Goal: Book appointment/travel/reservation

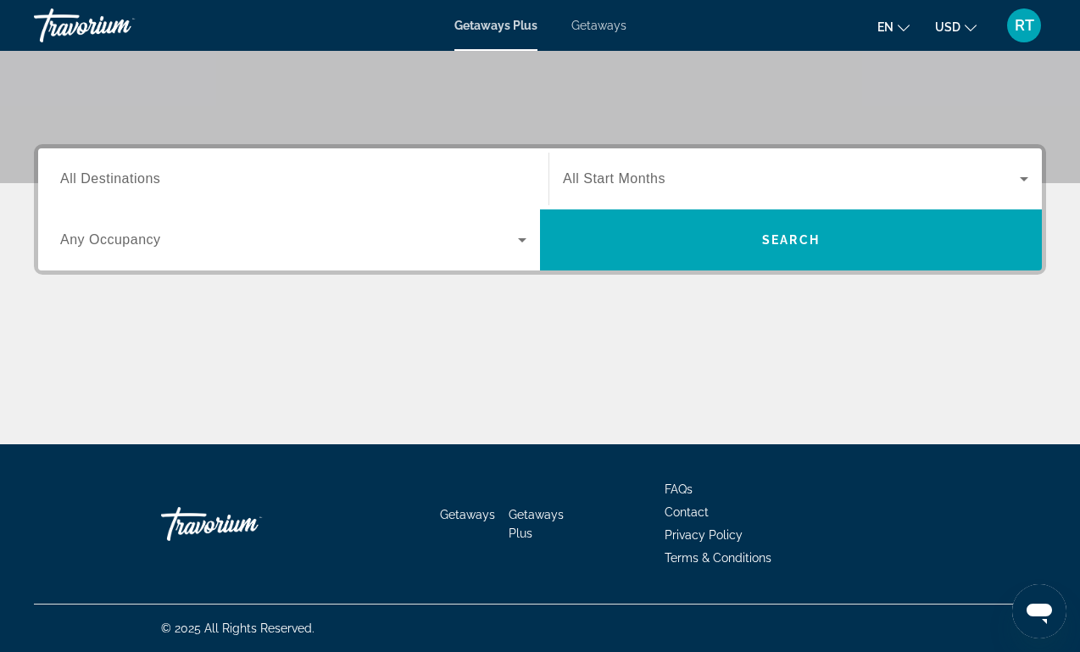
scroll to position [326, 0]
click at [457, 188] on input "Destination All Destinations" at bounding box center [293, 180] width 466 height 20
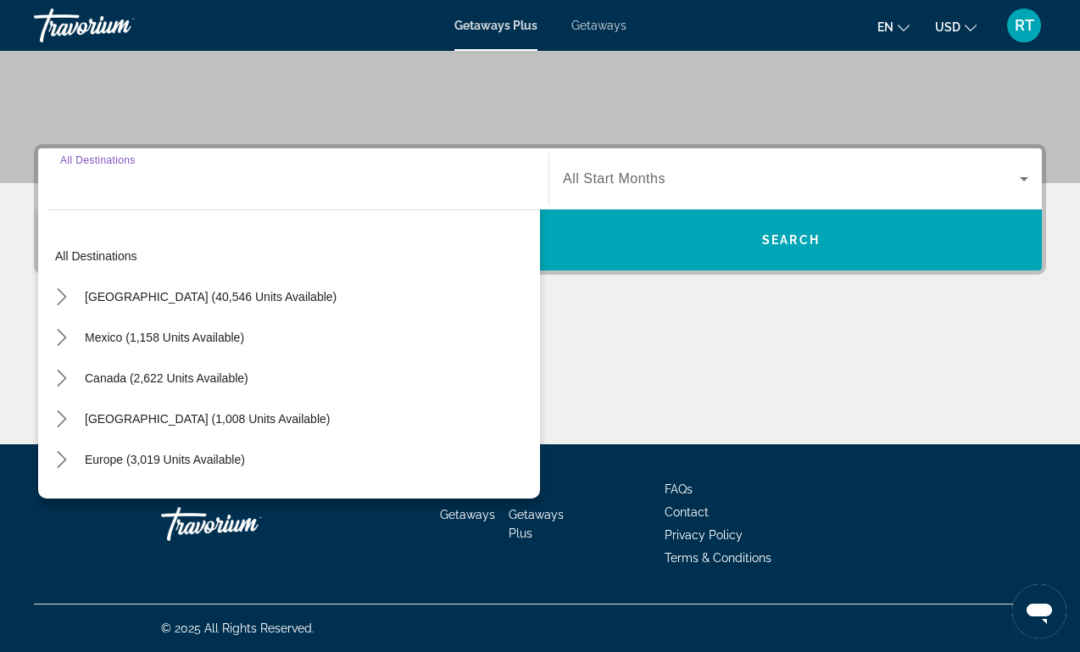
click at [407, 300] on div "[GEOGRAPHIC_DATA] (40,546 units available)" at bounding box center [294, 296] width 494 height 41
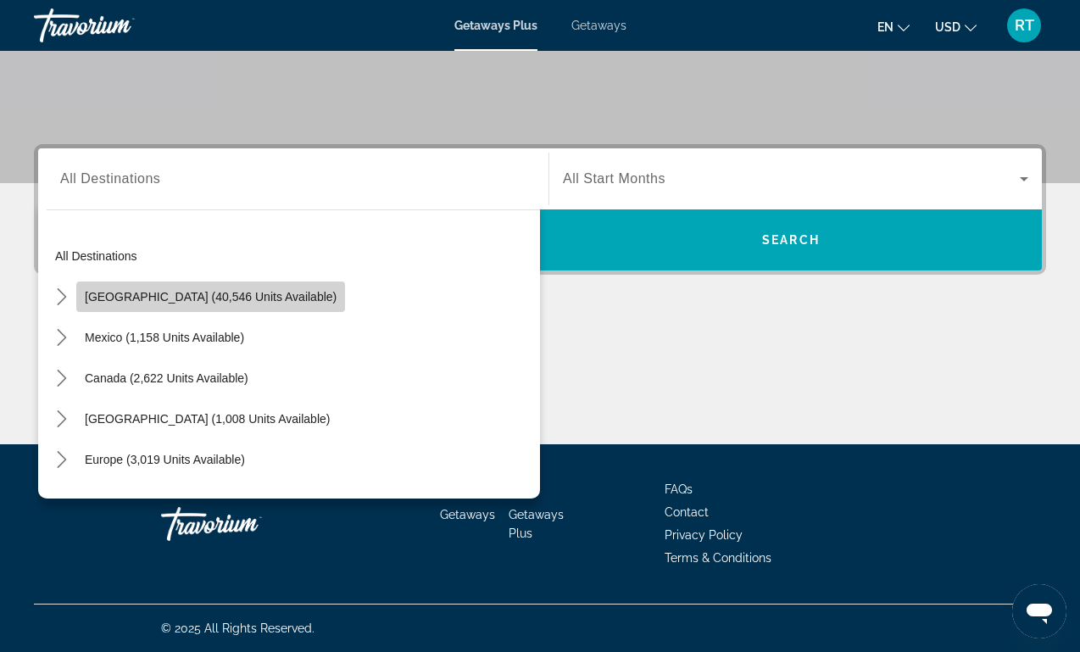
click at [231, 299] on span "[GEOGRAPHIC_DATA] (40,546 units available)" at bounding box center [211, 297] width 252 height 14
type input "**********"
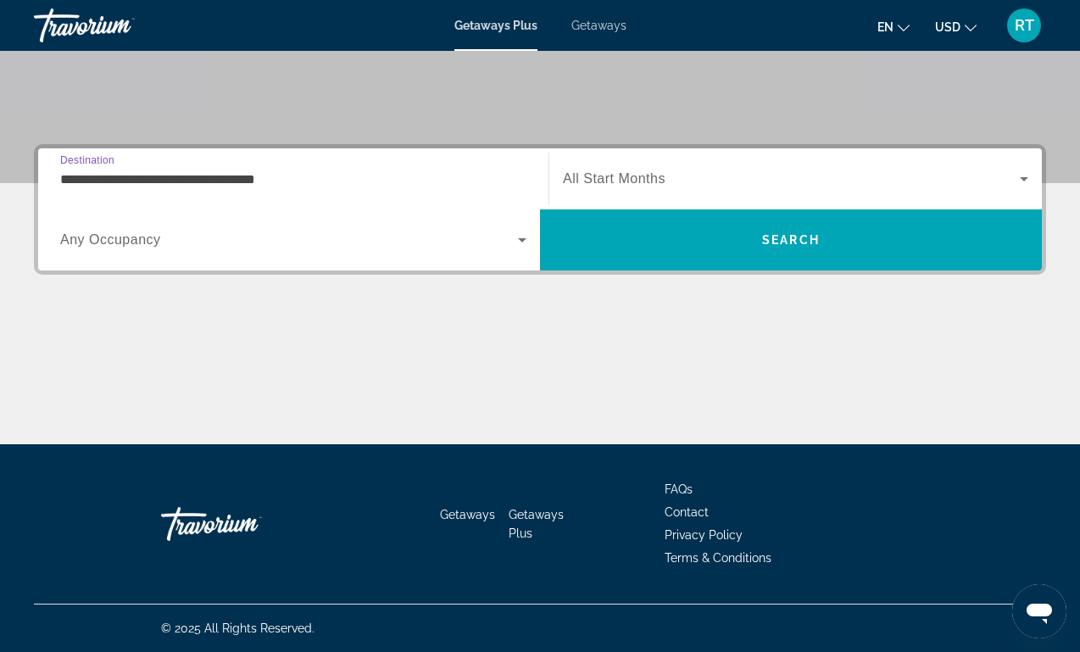
click at [728, 158] on div "Search widget" at bounding box center [796, 178] width 466 height 47
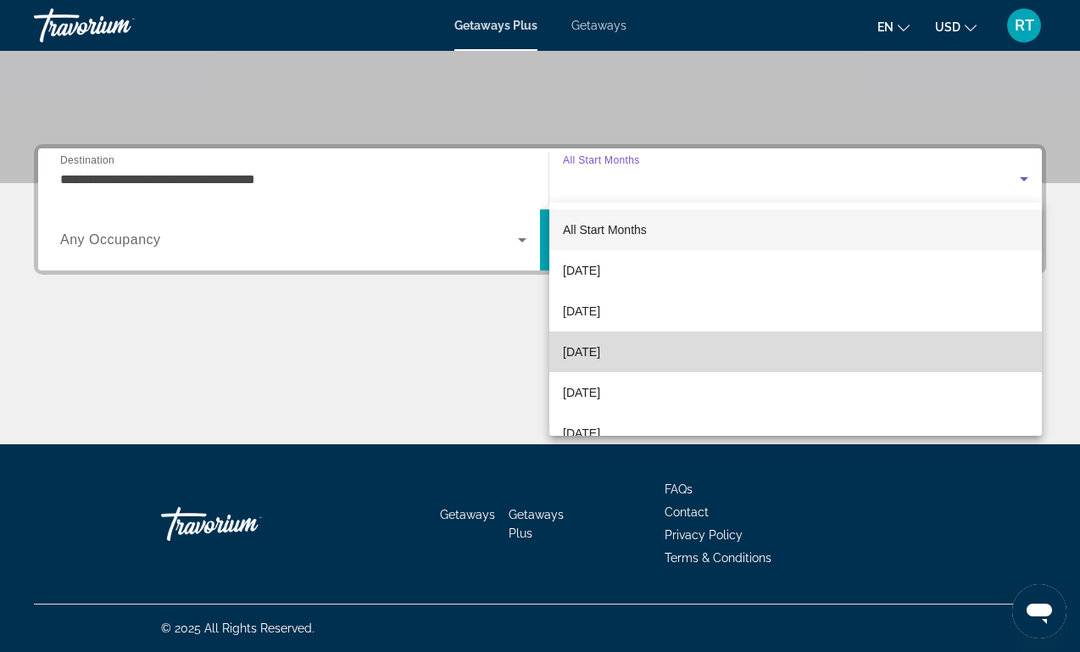
click at [595, 343] on span "[DATE]" at bounding box center [581, 352] width 37 height 20
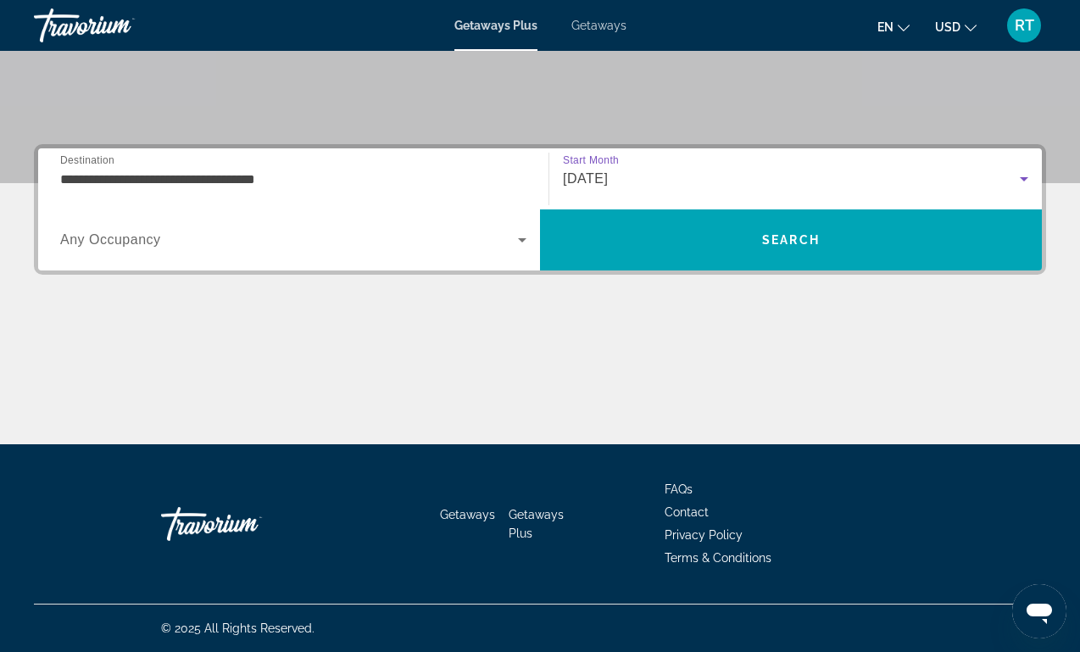
click at [511, 245] on span "Search widget" at bounding box center [289, 240] width 458 height 20
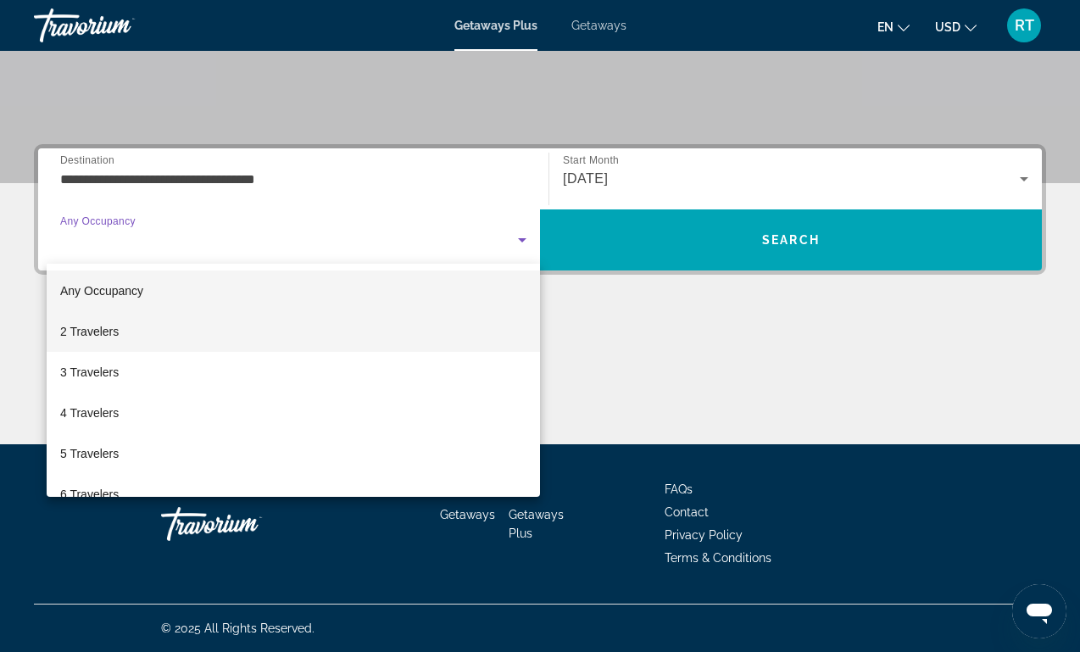
click at [439, 326] on mat-option "2 Travelers" at bounding box center [294, 331] width 494 height 41
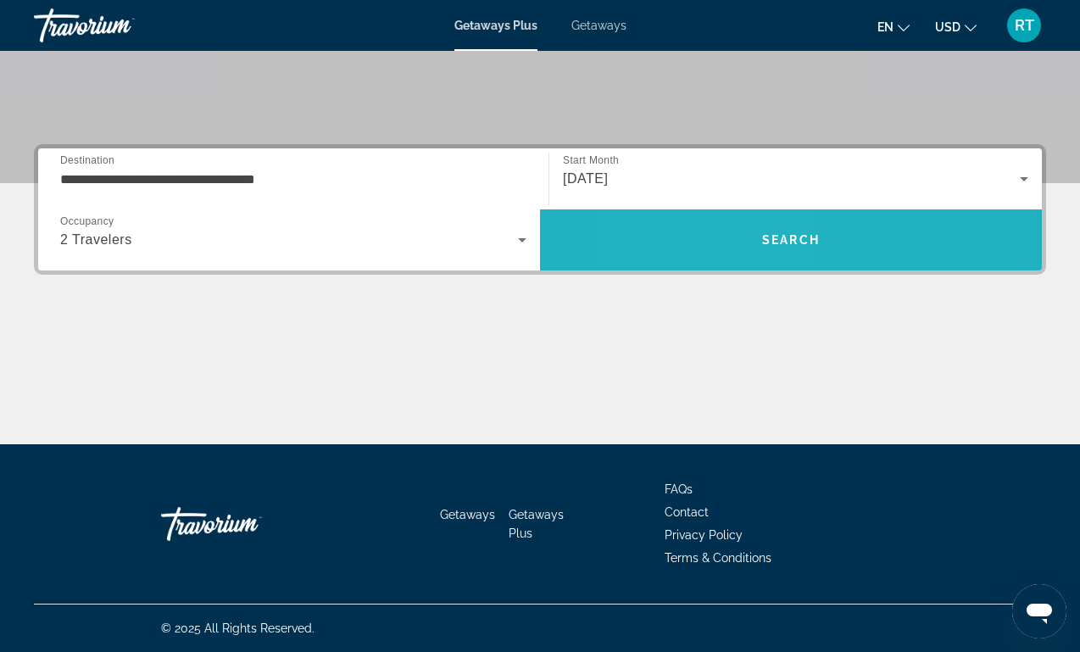
click at [712, 227] on span "Search" at bounding box center [791, 240] width 502 height 41
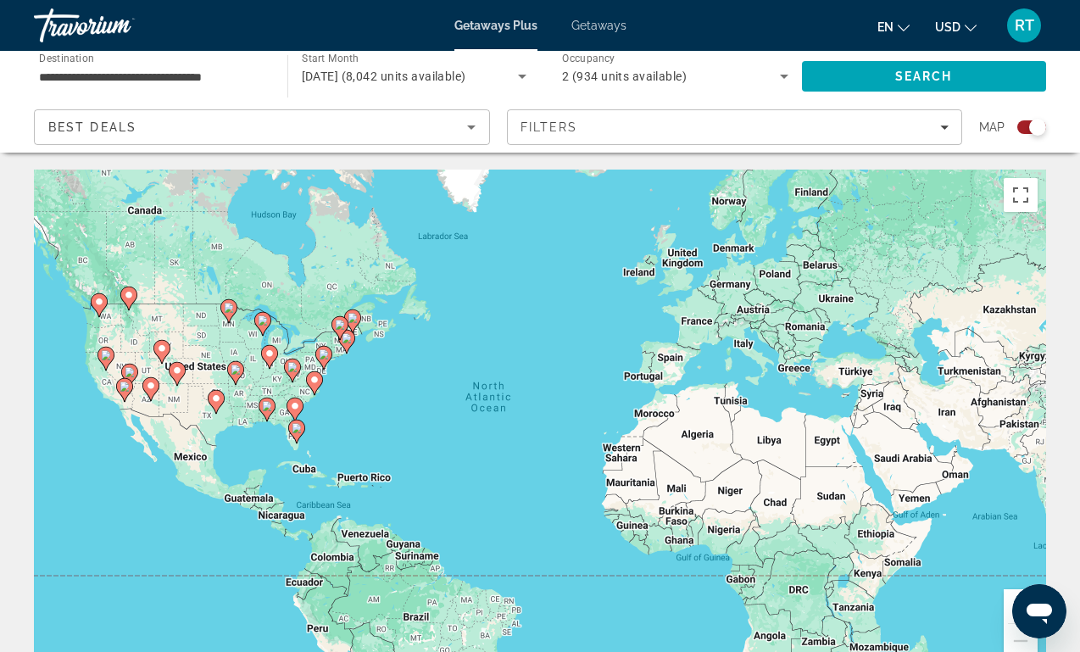
click at [244, 440] on div "To activate drag with keyboard, press Alt + Enter. Once in keyboard drag state,…" at bounding box center [540, 424] width 1013 height 509
click at [219, 429] on div "To activate drag with keyboard, press Alt + Enter. Once in keyboard drag state,…" at bounding box center [540, 424] width 1013 height 509
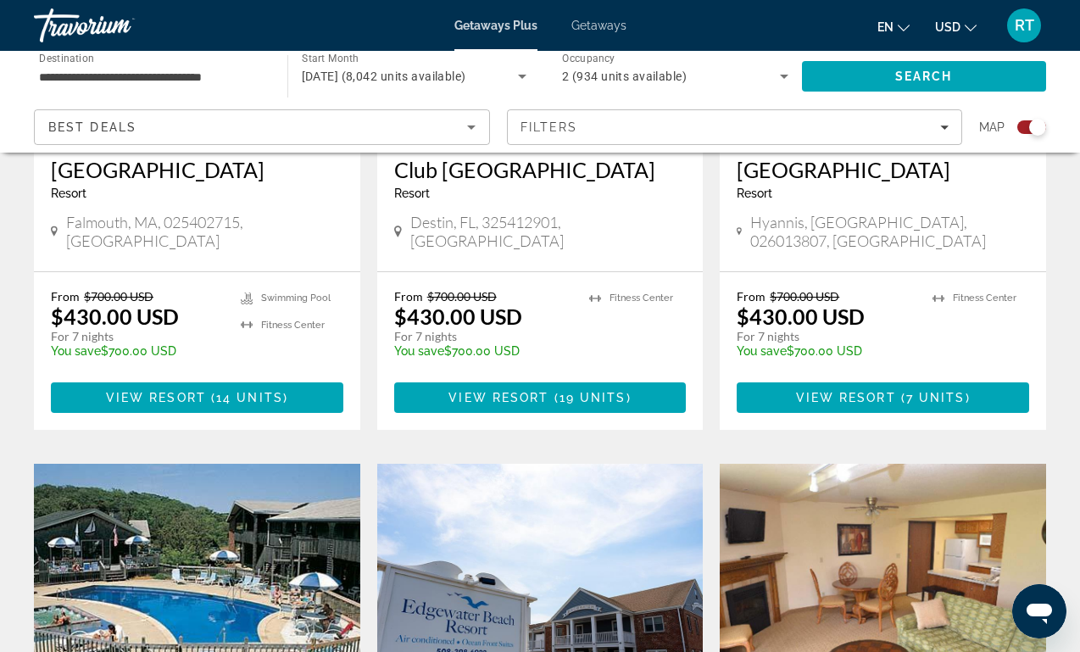
scroll to position [855, 0]
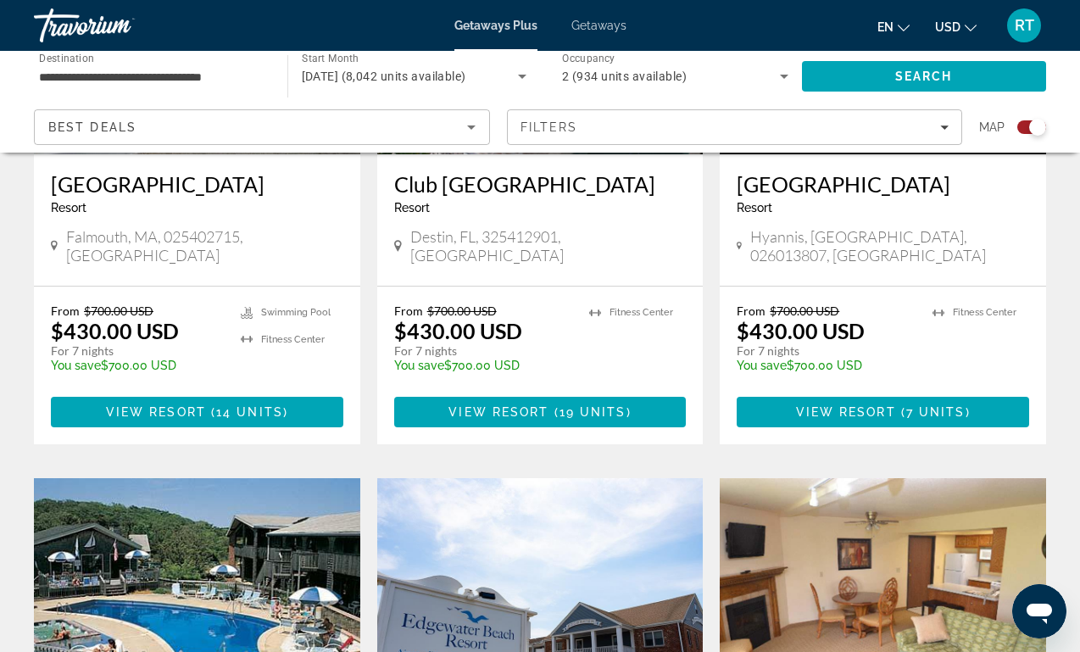
click at [410, 120] on div "Best Deals" at bounding box center [257, 127] width 419 height 20
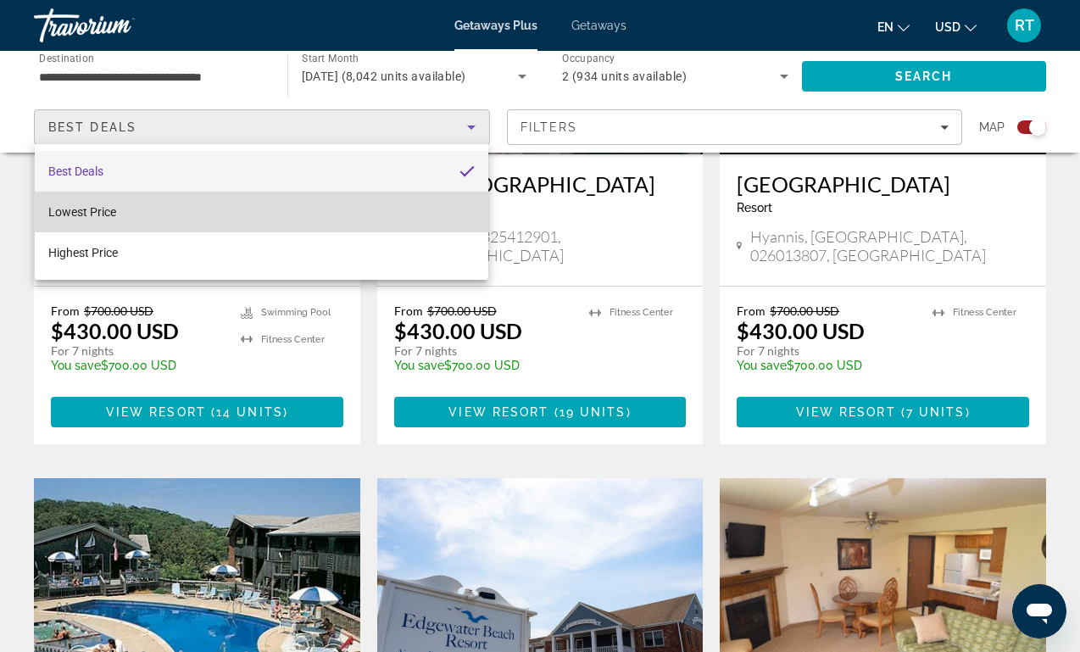
click at [317, 210] on mat-option "Lowest Price" at bounding box center [262, 212] width 454 height 41
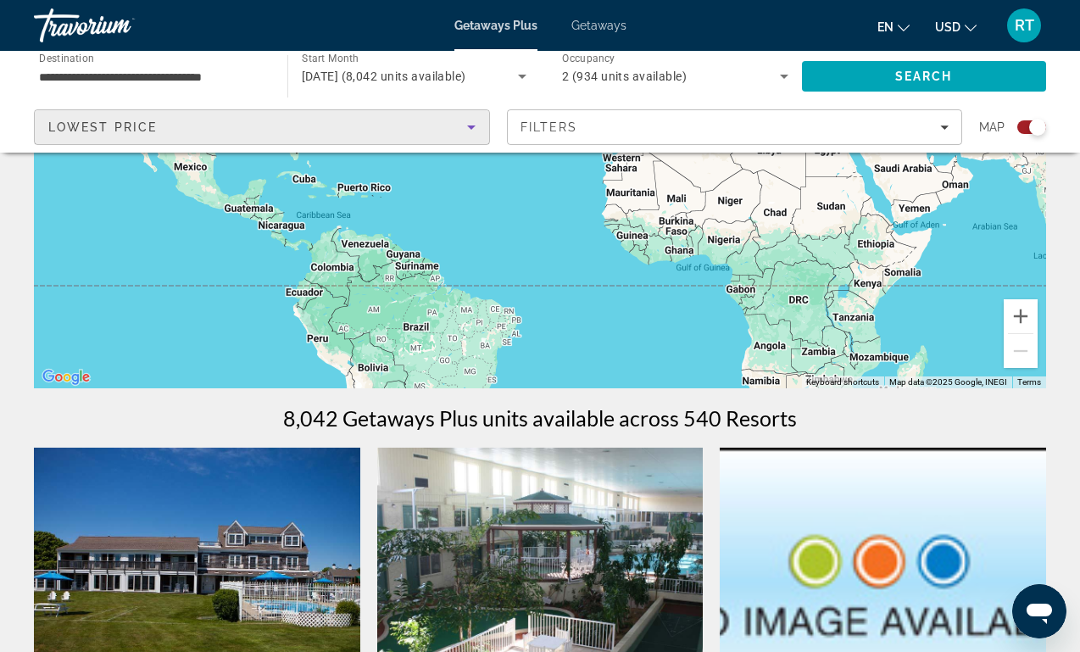
scroll to position [452, 0]
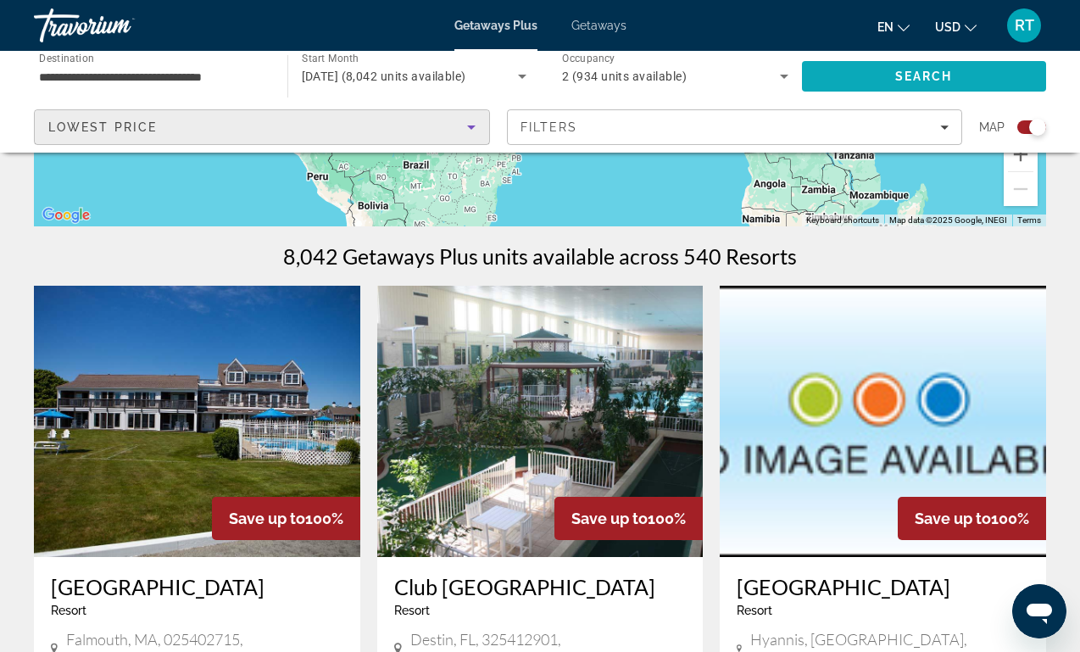
click at [828, 83] on span "Search" at bounding box center [924, 76] width 245 height 41
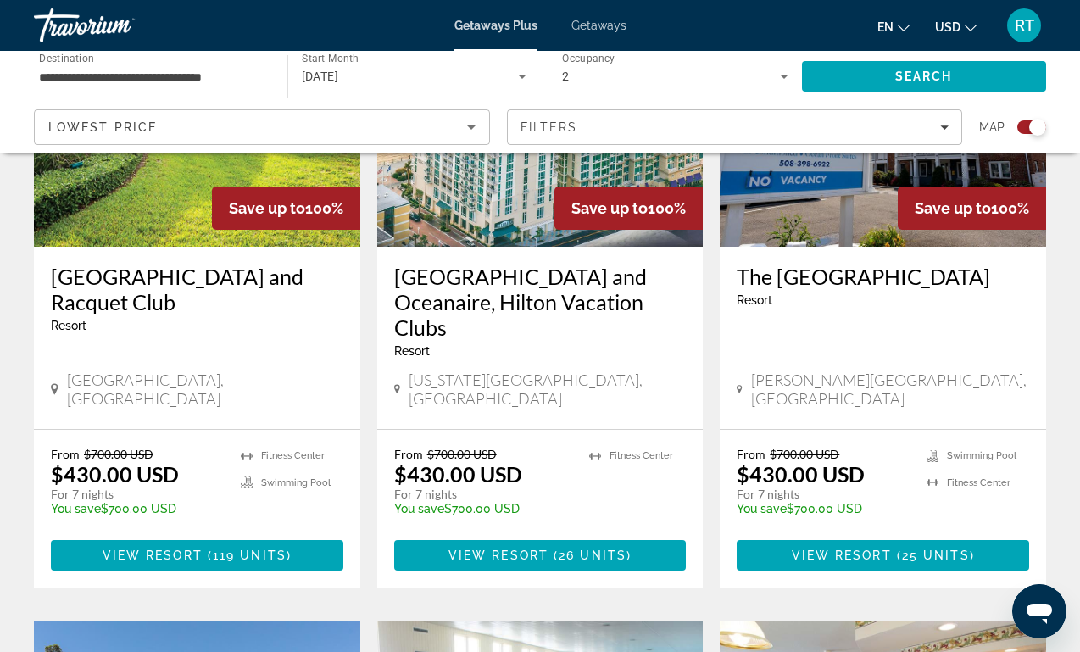
scroll to position [756, 0]
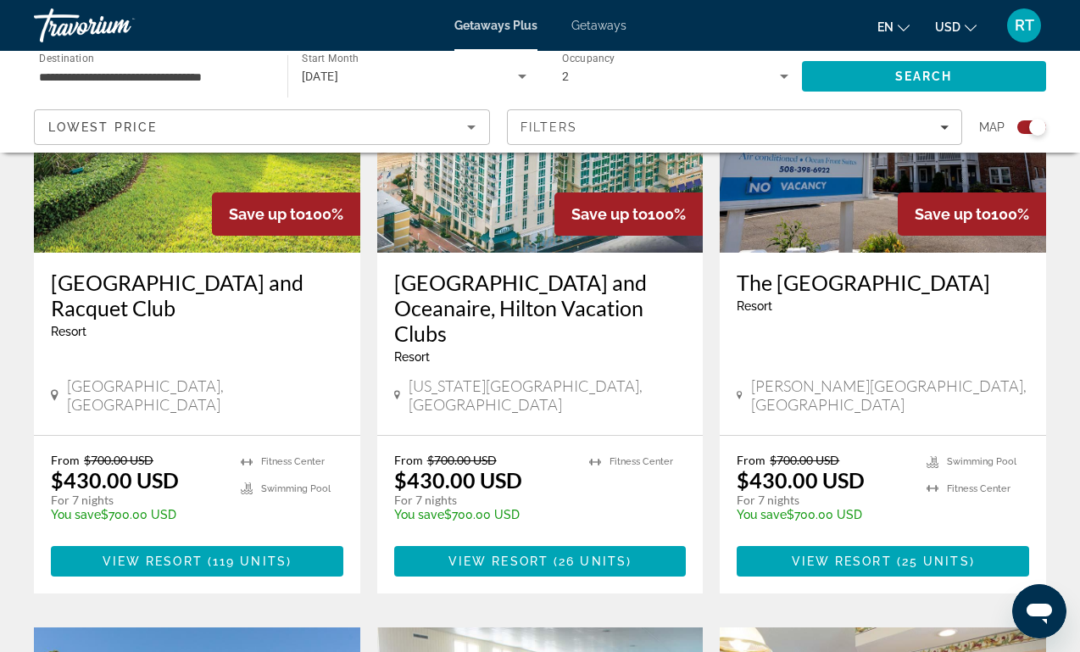
drag, startPoint x: 334, startPoint y: 473, endPoint x: 332, endPoint y: 488, distance: 14.5
click at [332, 489] on ul "Fitness Center Swimming Pool" at bounding box center [292, 493] width 103 height 81
click at [364, 475] on app-exchanges-search-item "Save up to 100% [GEOGRAPHIC_DATA] and [GEOGRAPHIC_DATA] - This is an adults onl…" at bounding box center [196, 287] width 343 height 612
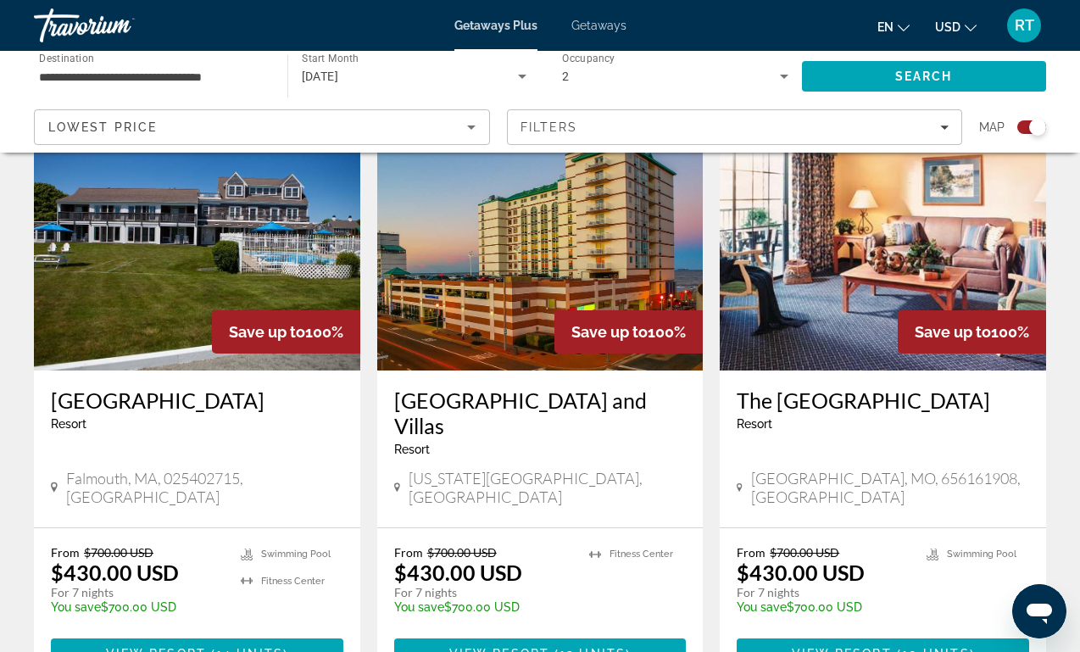
scroll to position [1938, 0]
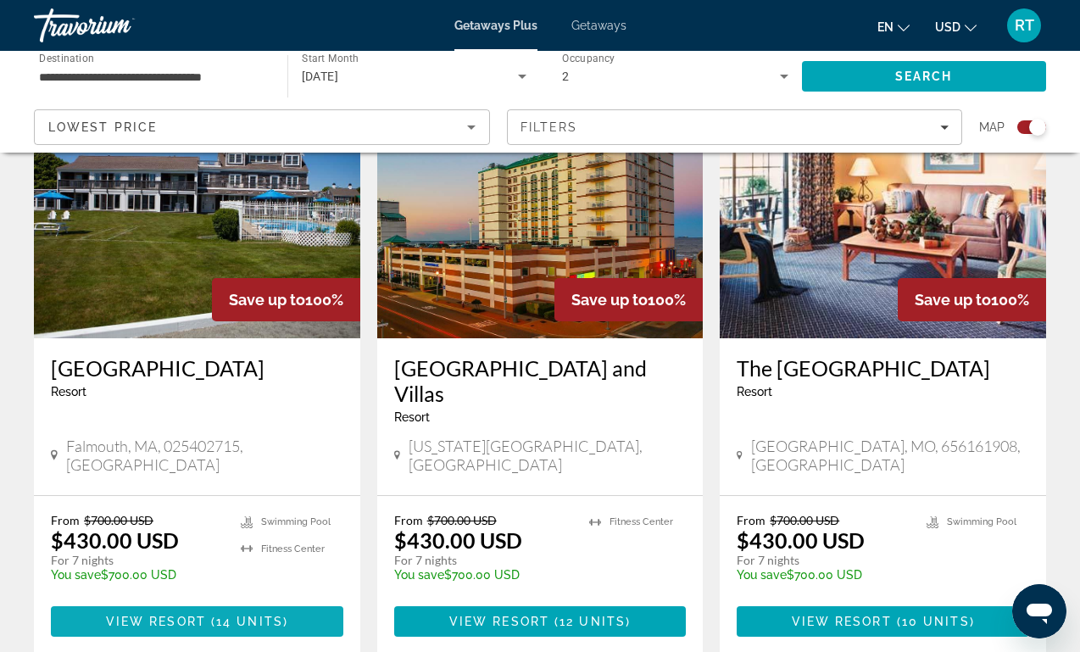
click at [304, 601] on span "Main content" at bounding box center [197, 621] width 293 height 41
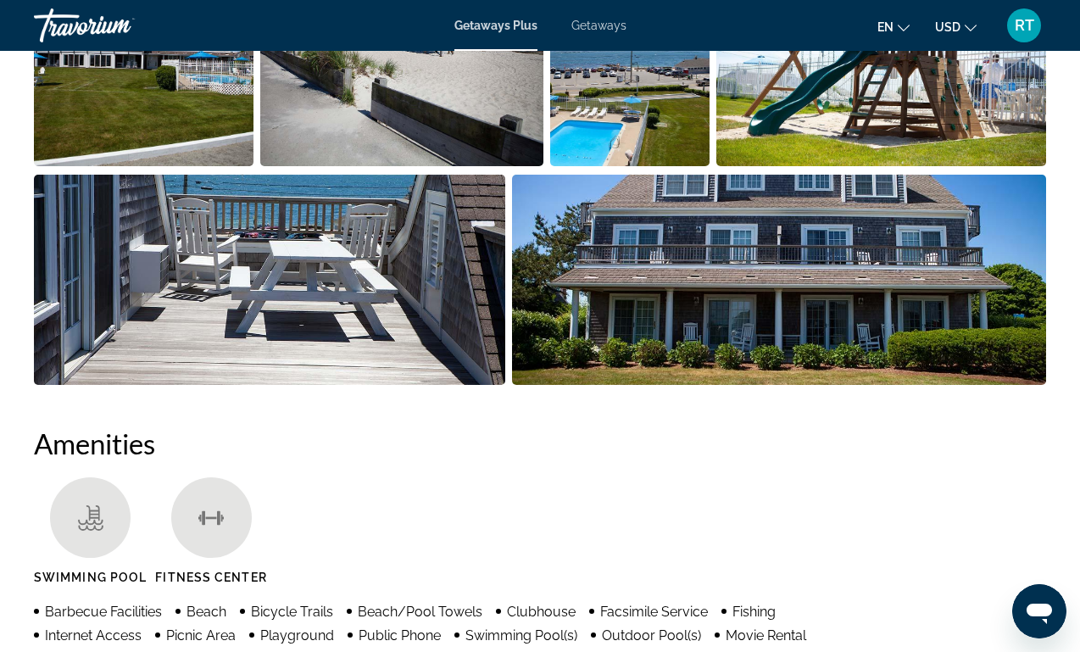
scroll to position [1333, 0]
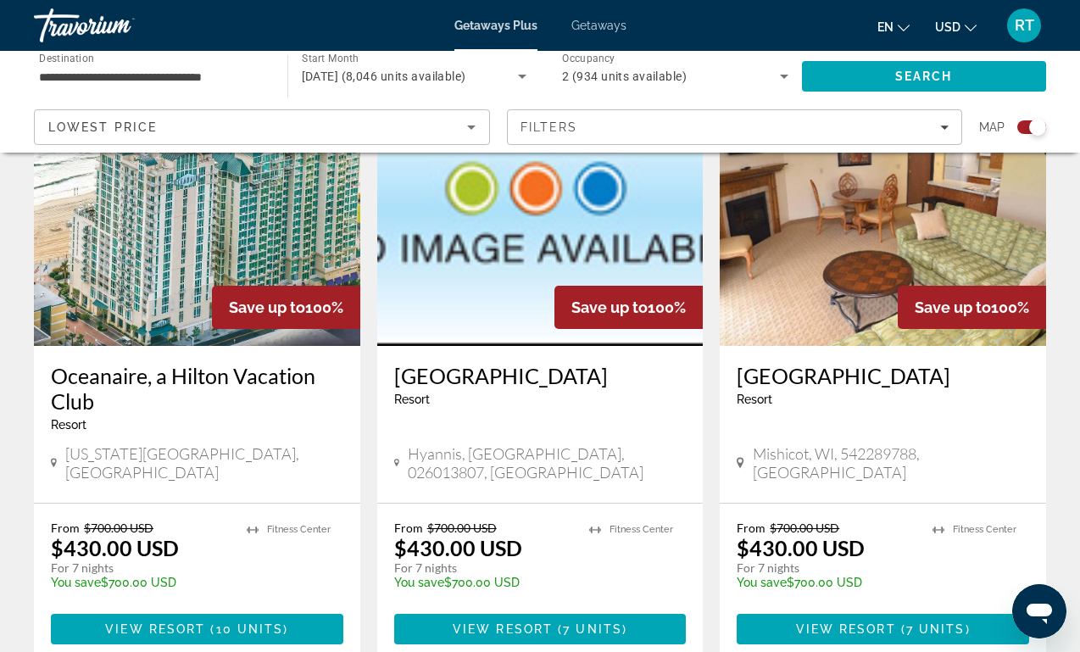
scroll to position [2569, 0]
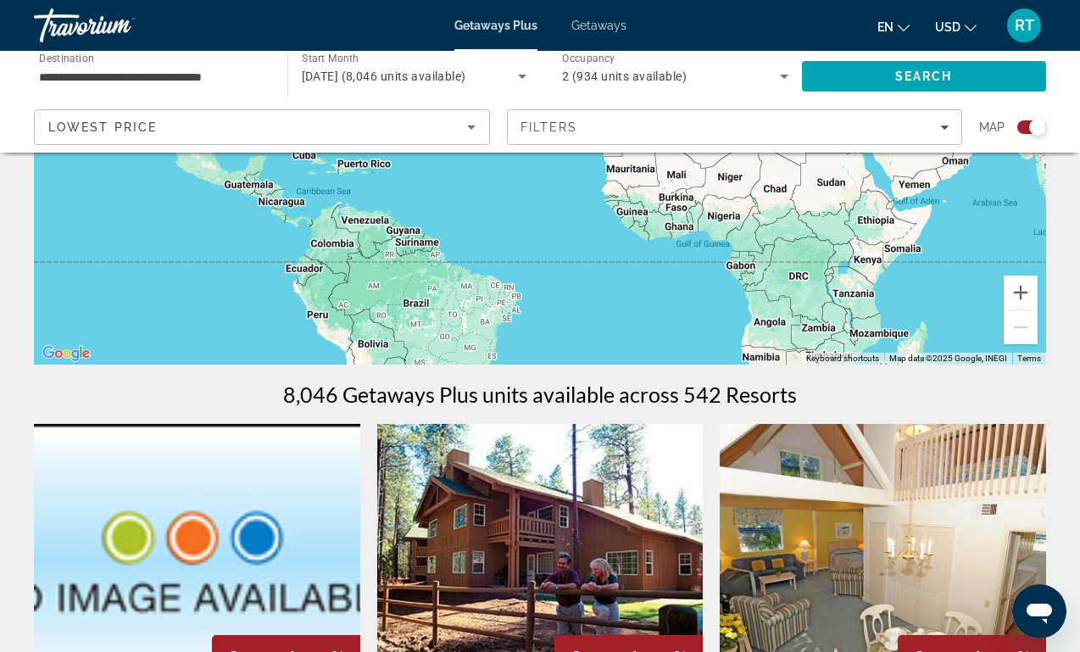
scroll to position [315, 0]
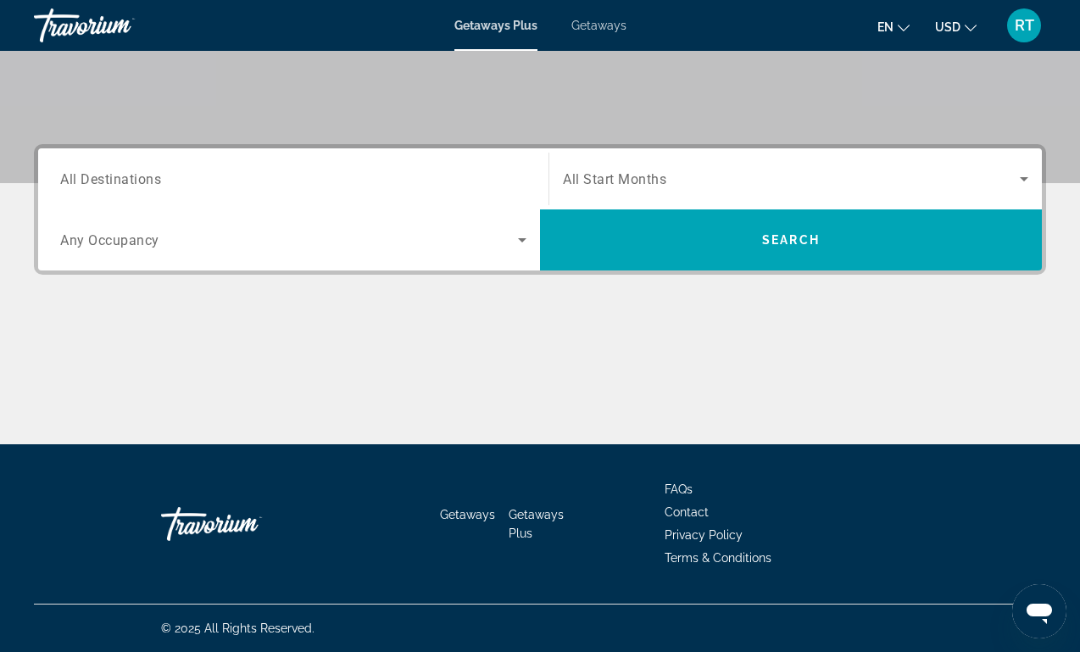
scroll to position [326, 0]
click at [706, 179] on span "Search widget" at bounding box center [791, 179] width 457 height 20
click at [706, 179] on body "Skip to main content Getaways Plus Getaways en English Español Français Italian…" at bounding box center [540, 0] width 1080 height 652
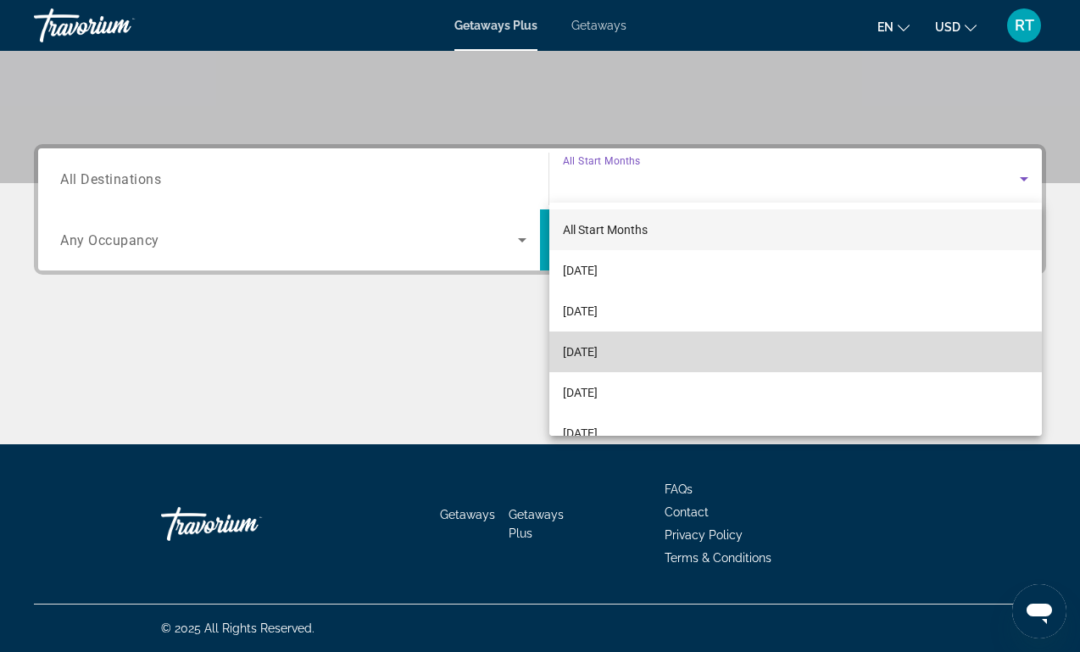
click at [598, 359] on span "[DATE]" at bounding box center [580, 352] width 35 height 20
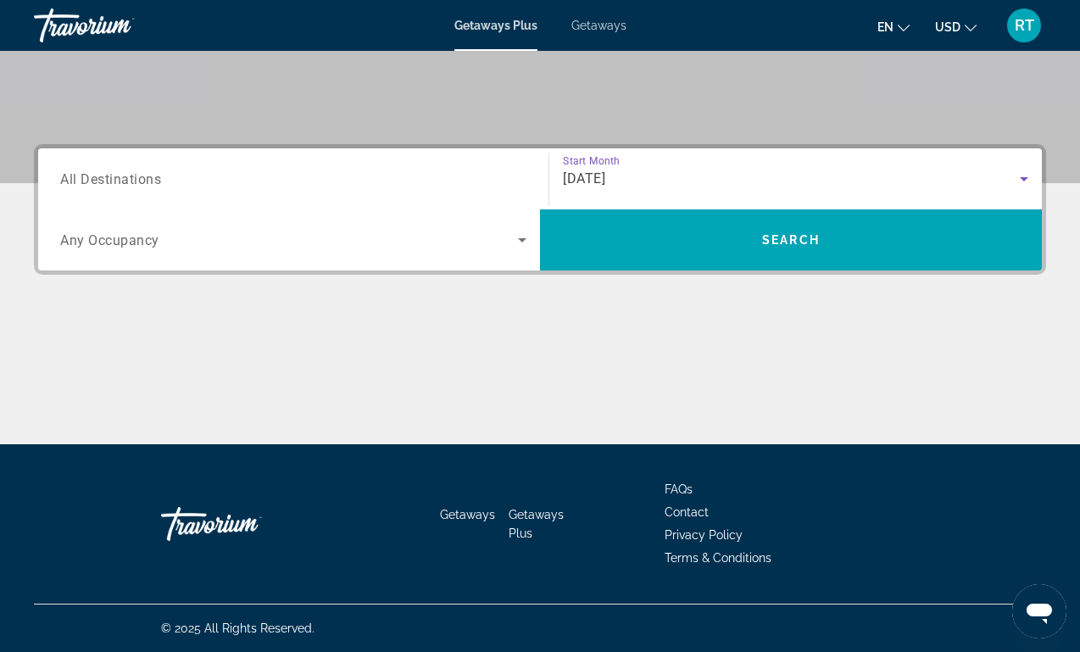
click at [436, 195] on div "Search widget" at bounding box center [293, 179] width 466 height 48
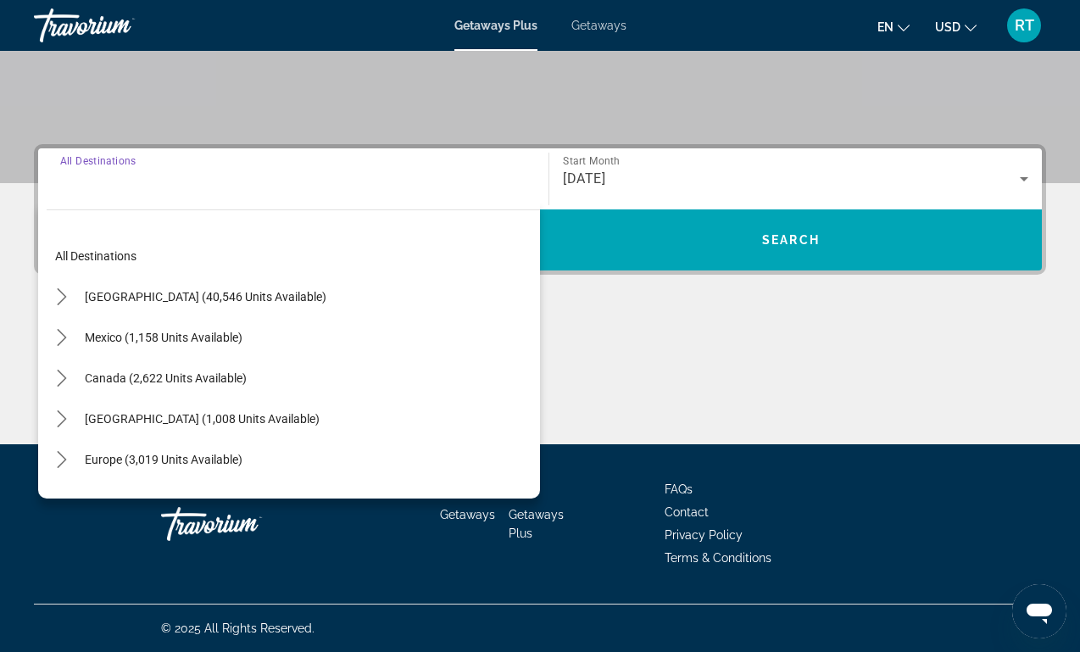
click at [394, 296] on div "[GEOGRAPHIC_DATA] (40,546 units available)" at bounding box center [294, 296] width 494 height 41
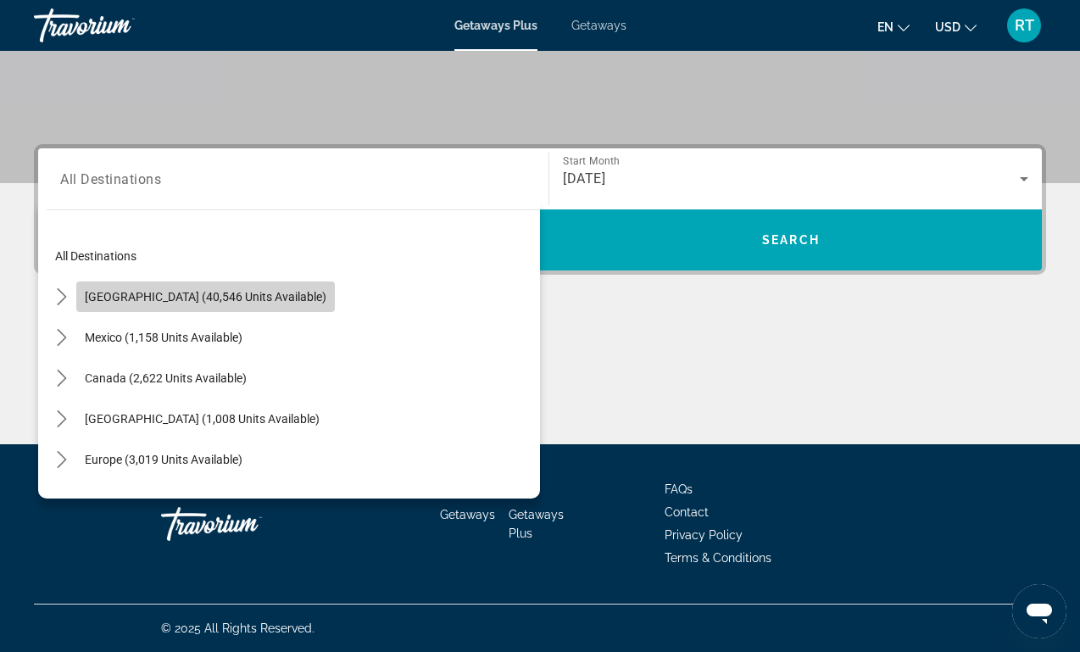
click at [262, 296] on span "[GEOGRAPHIC_DATA] (40,546 units available)" at bounding box center [206, 297] width 242 height 14
type input "**********"
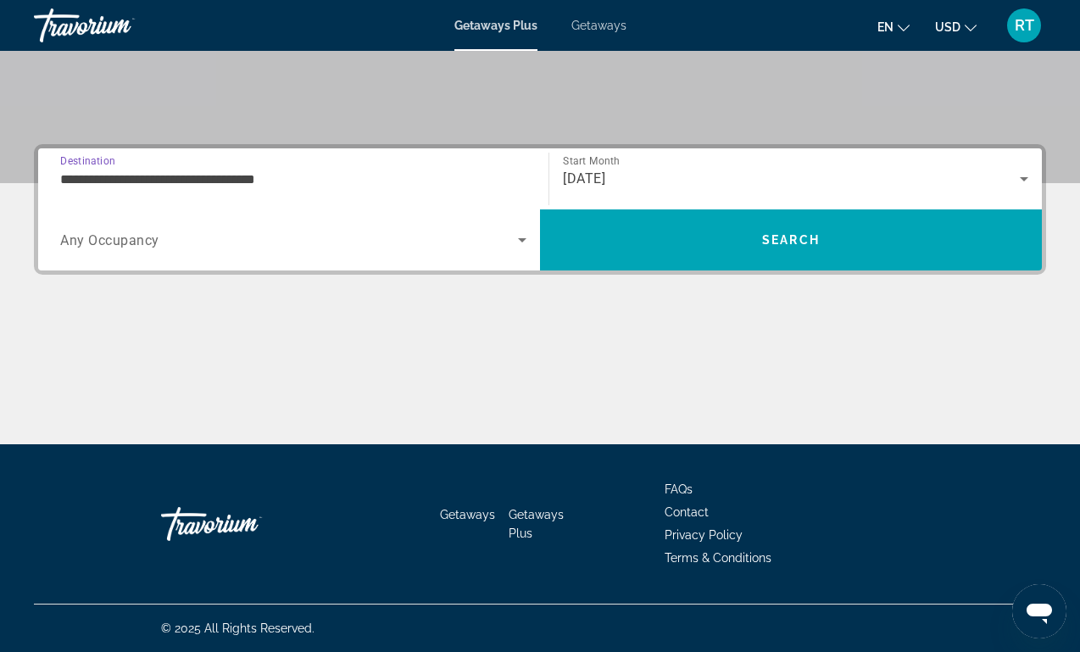
click at [311, 235] on span "Search widget" at bounding box center [289, 240] width 458 height 20
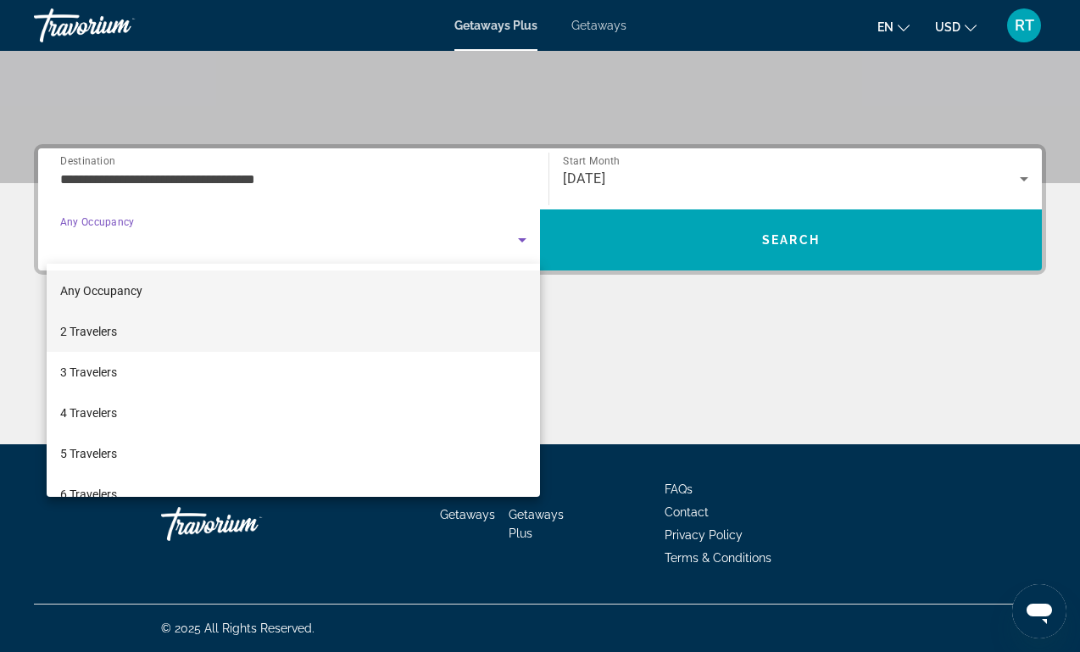
click at [210, 338] on mat-option "2 Travelers" at bounding box center [294, 331] width 494 height 41
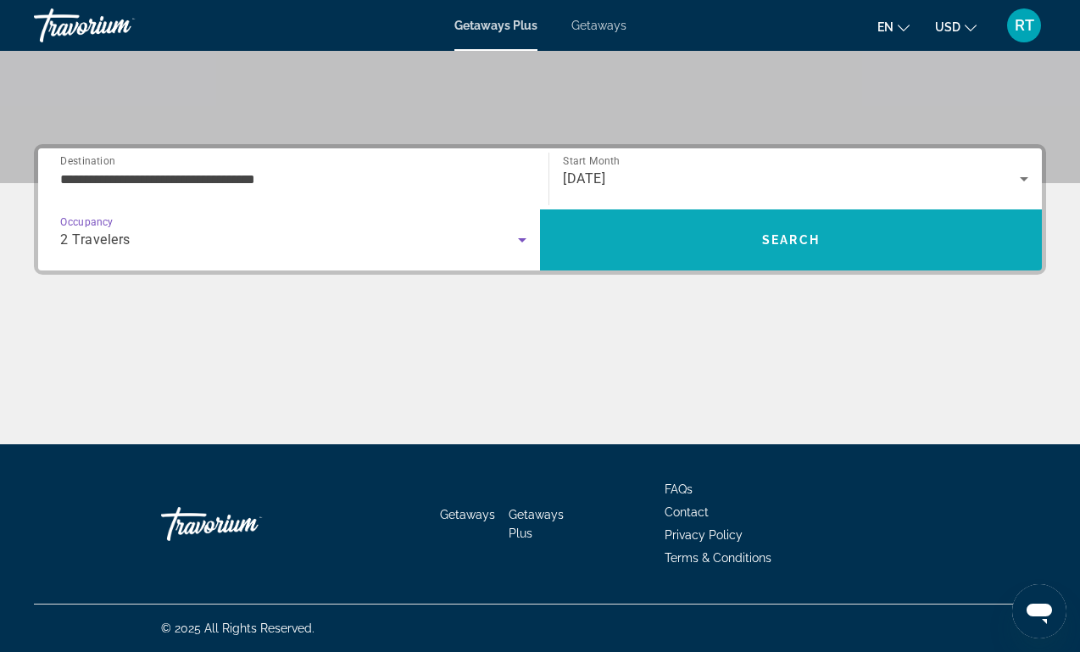
click at [762, 238] on span "Search" at bounding box center [791, 240] width 58 height 14
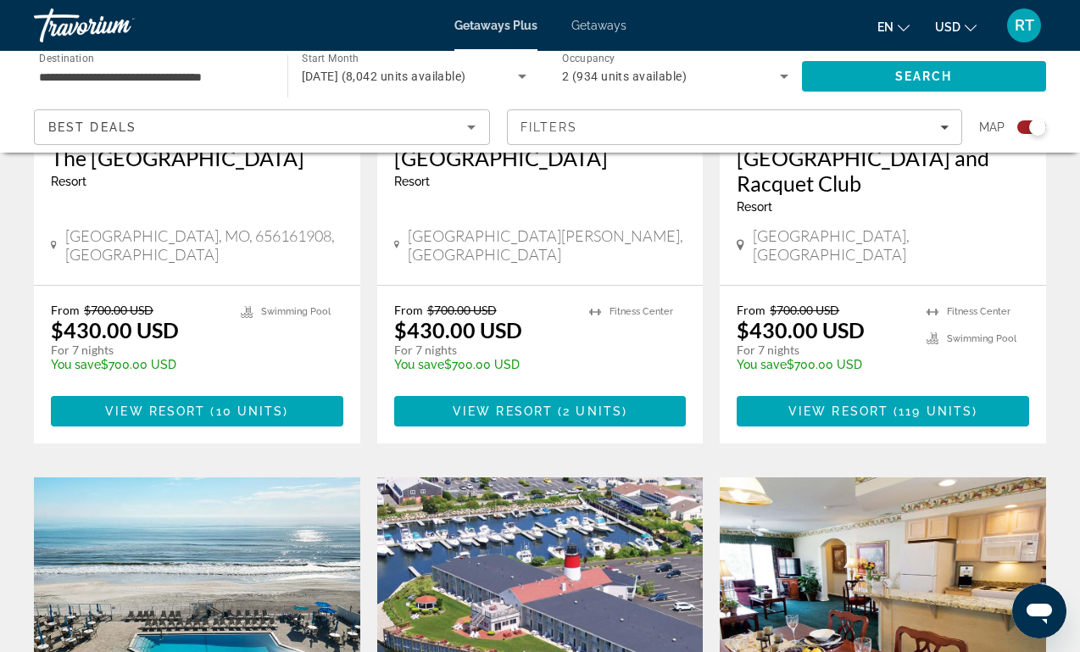
scroll to position [2107, 0]
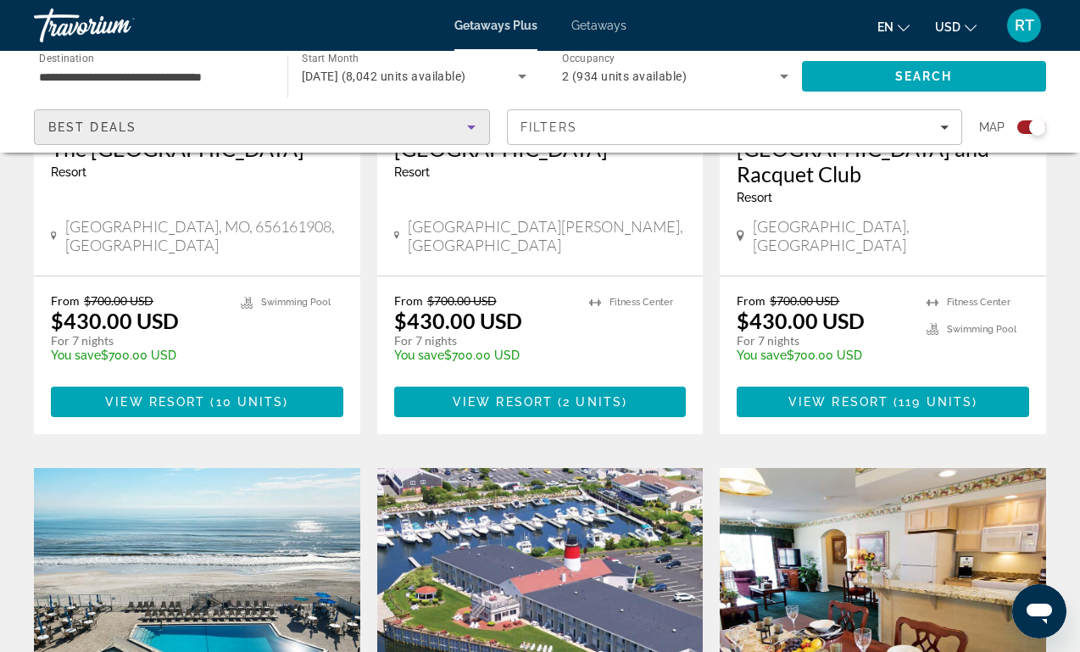
click at [377, 120] on div "Best Deals" at bounding box center [257, 127] width 419 height 20
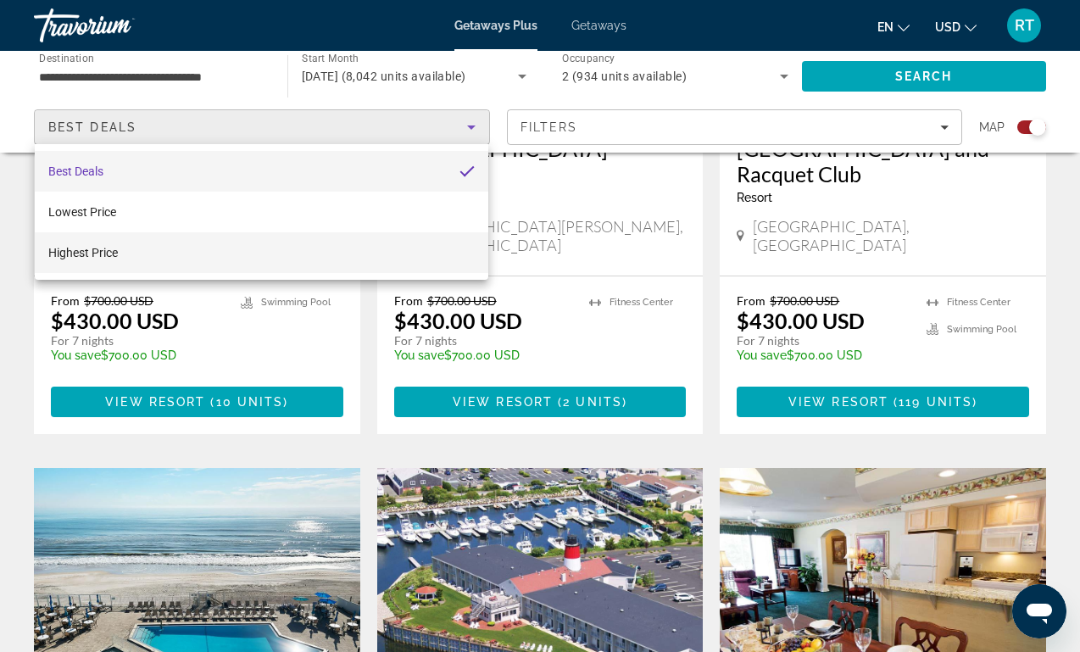
click at [246, 270] on mat-option "Highest Price" at bounding box center [262, 252] width 454 height 41
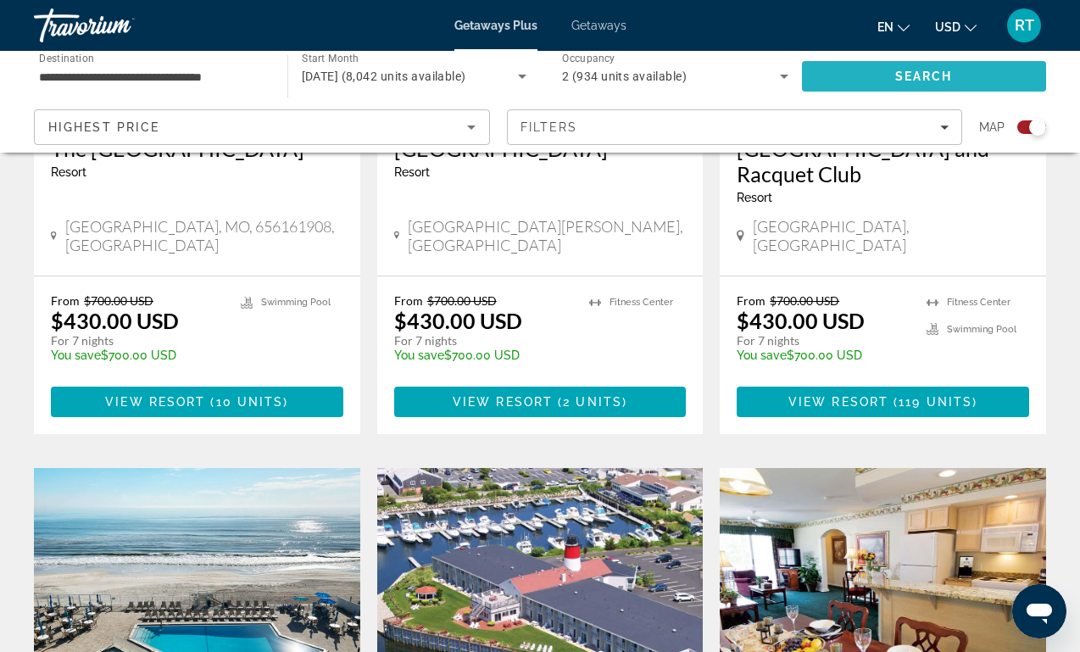
click at [904, 79] on span "Search" at bounding box center [925, 77] width 58 height 14
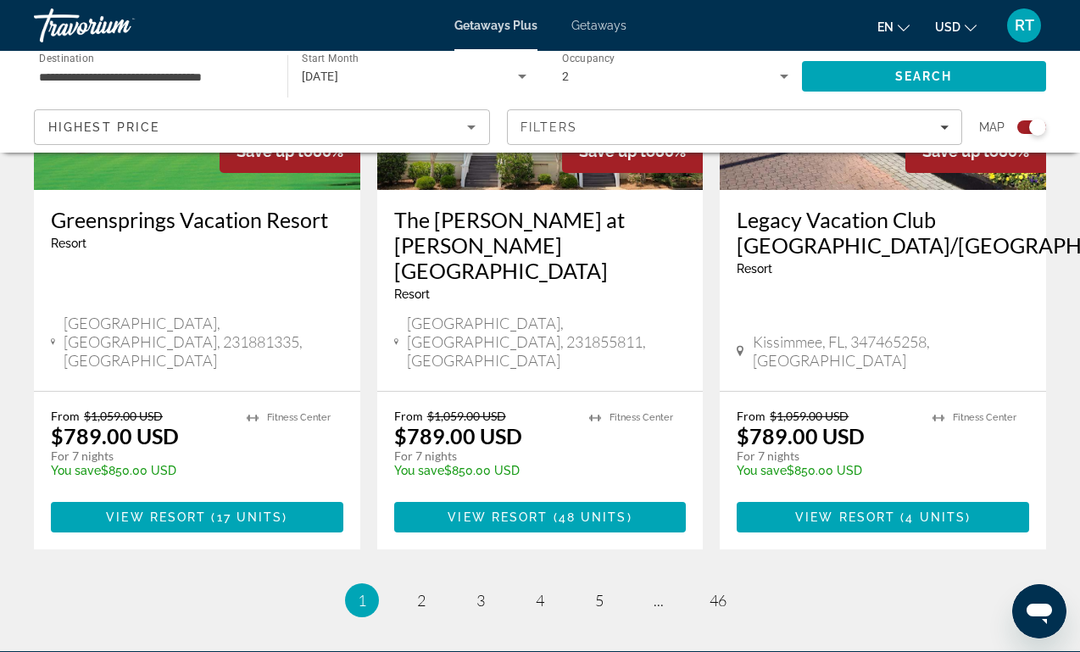
scroll to position [2665, 0]
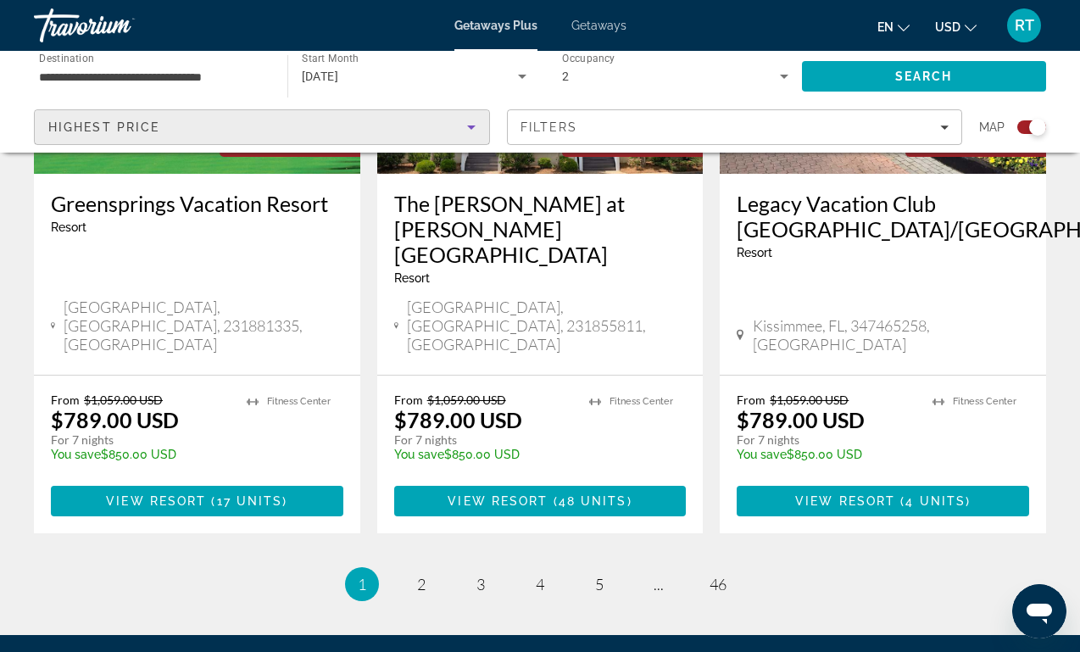
click at [426, 131] on div "Highest Price" at bounding box center [257, 127] width 419 height 20
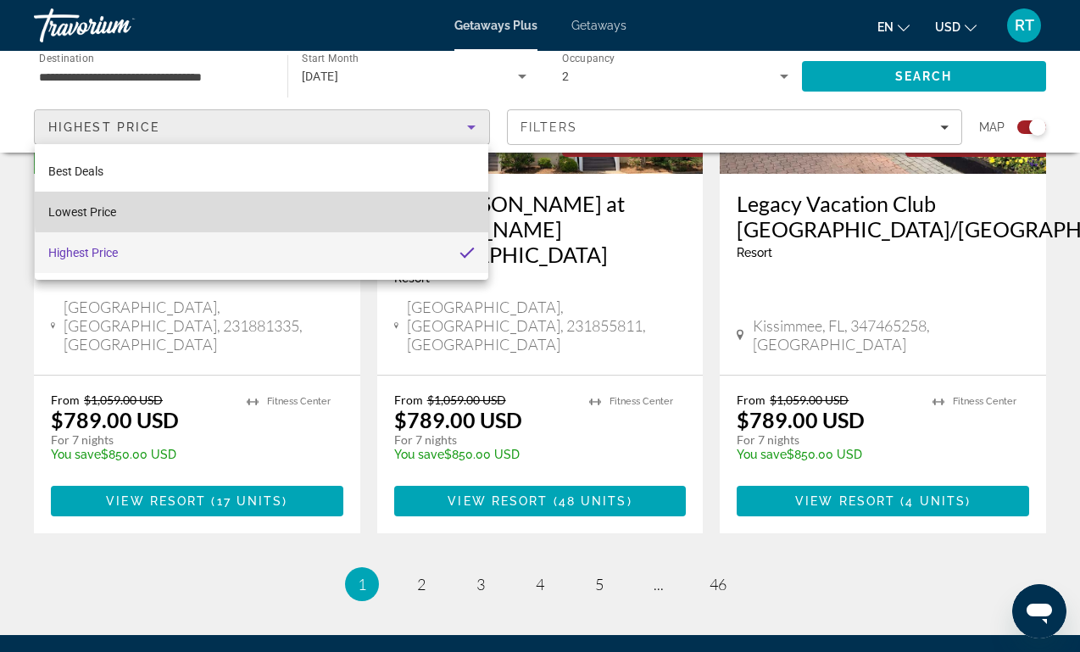
click at [382, 203] on mat-option "Lowest Price" at bounding box center [262, 212] width 454 height 41
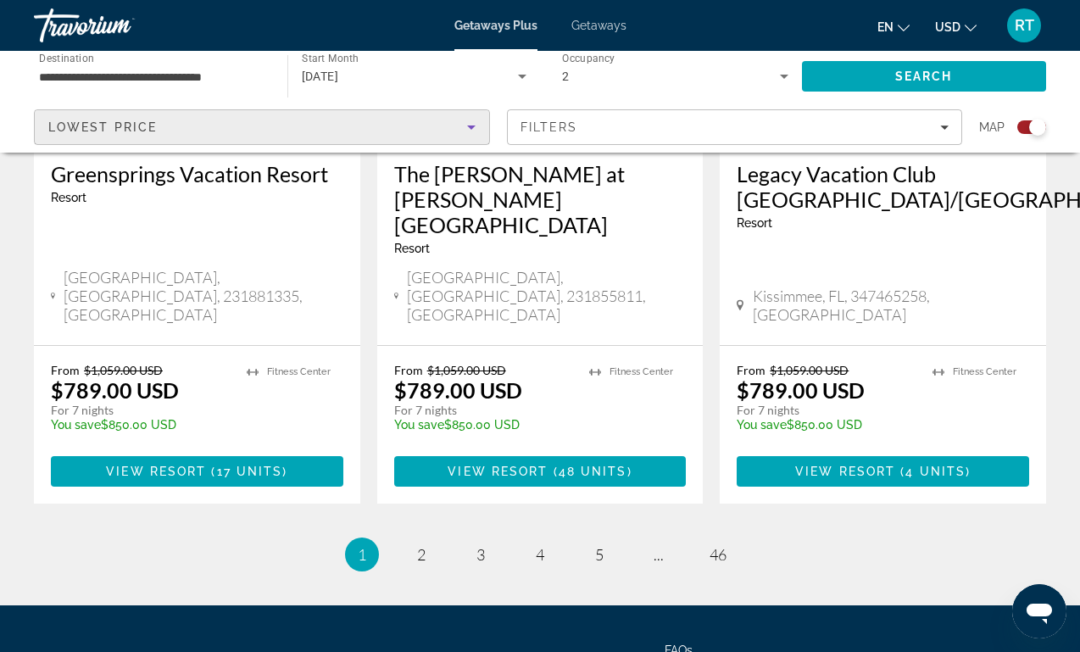
scroll to position [2694, 0]
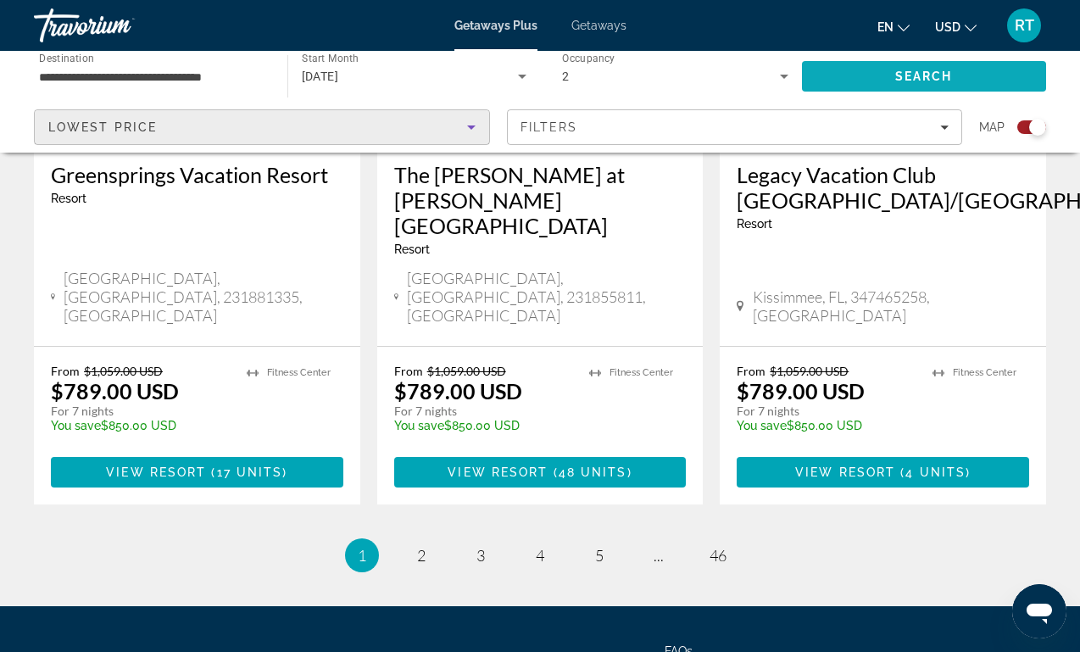
click at [840, 62] on span "Search" at bounding box center [924, 76] width 245 height 41
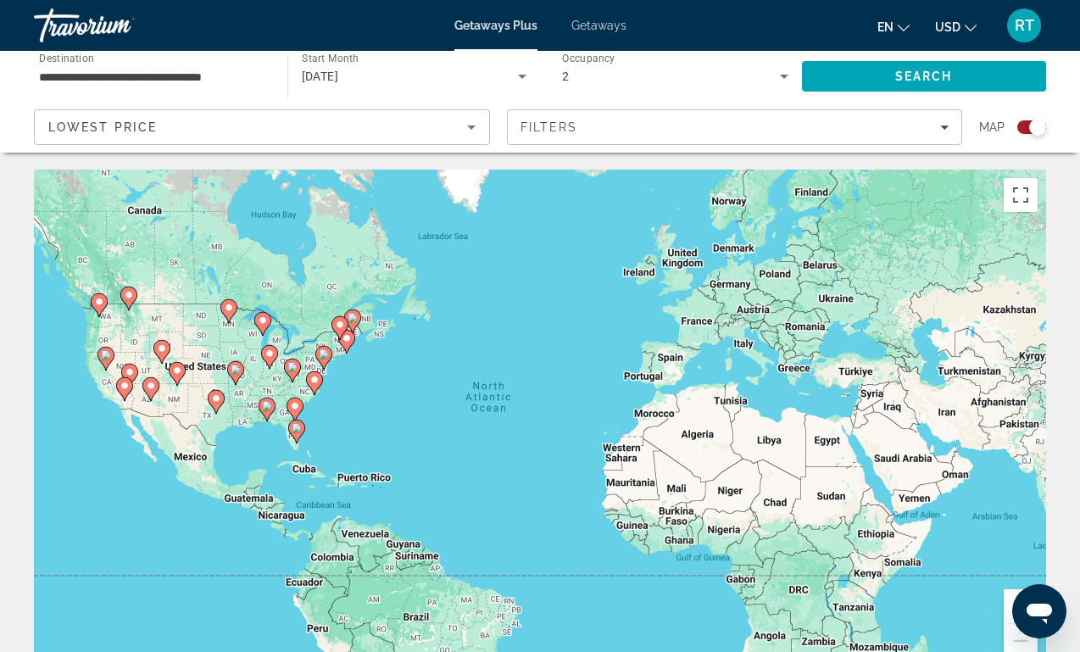
click at [239, 67] on input "**********" at bounding box center [152, 77] width 226 height 20
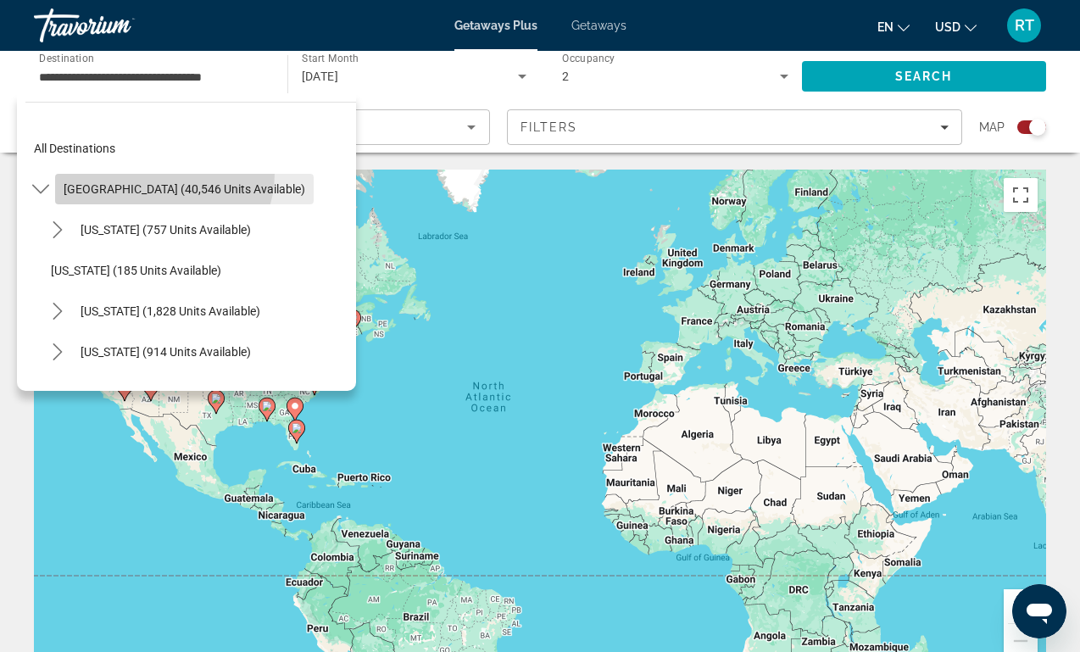
click at [163, 174] on span "Select destination: United States (40,546 units available)" at bounding box center [184, 189] width 259 height 41
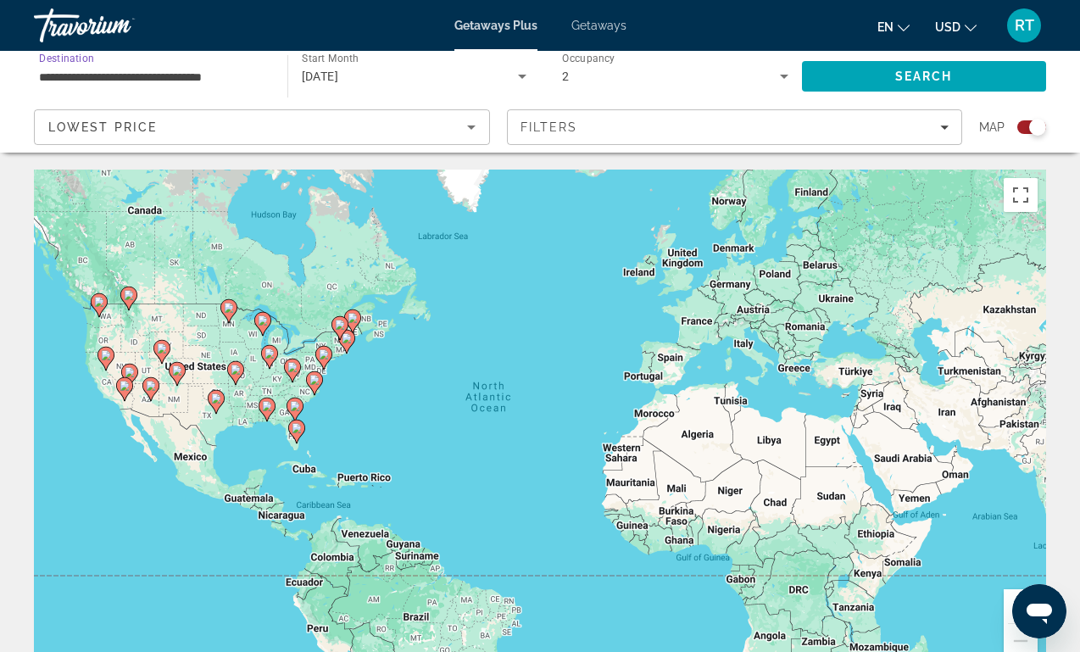
click at [129, 80] on input "**********" at bounding box center [152, 77] width 226 height 20
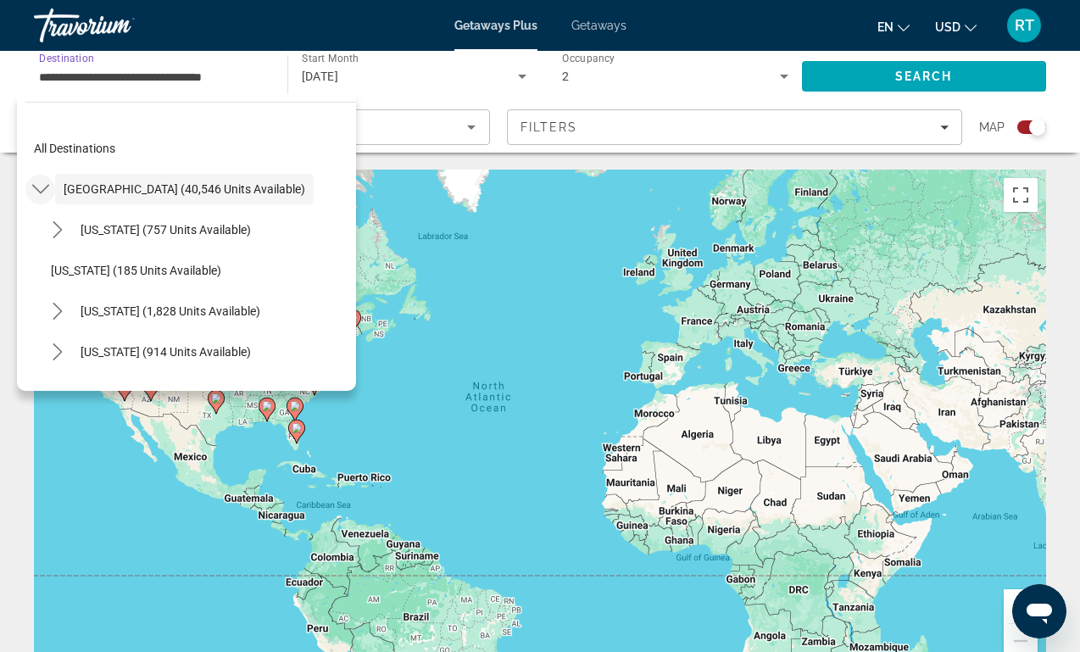
click at [42, 193] on icon "Toggle United States (40,546 units available) submenu" at bounding box center [40, 189] width 17 height 17
click at [52, 233] on mat-icon "Toggle Mexico (1,158 units available) submenu" at bounding box center [40, 230] width 30 height 30
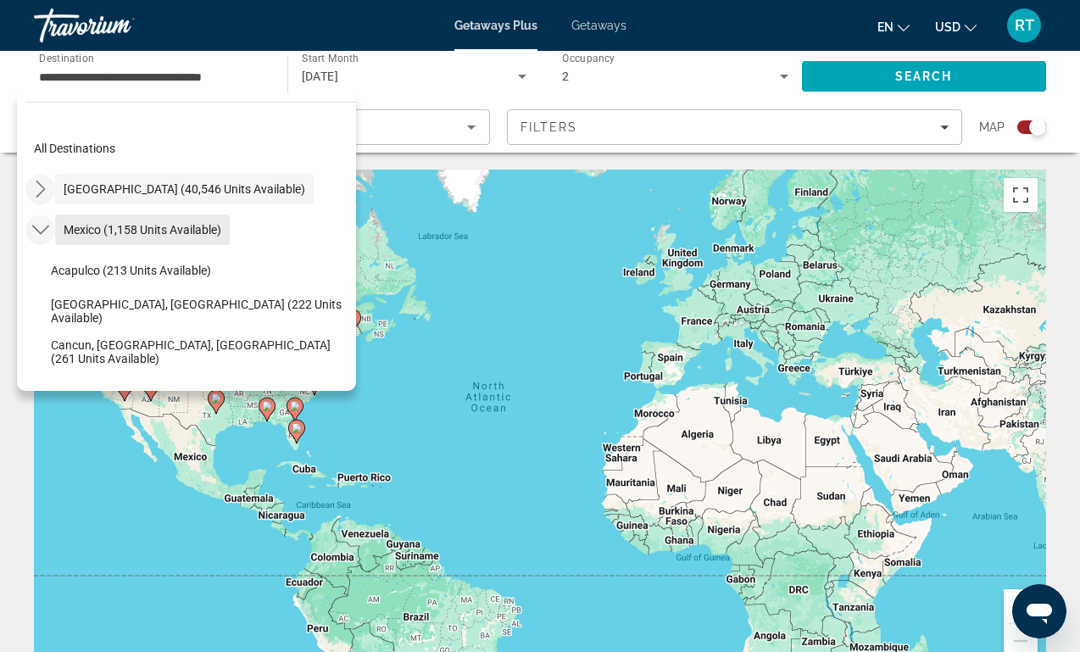
click at [117, 242] on span "Select destination: Mexico (1,158 units available)" at bounding box center [142, 229] width 175 height 41
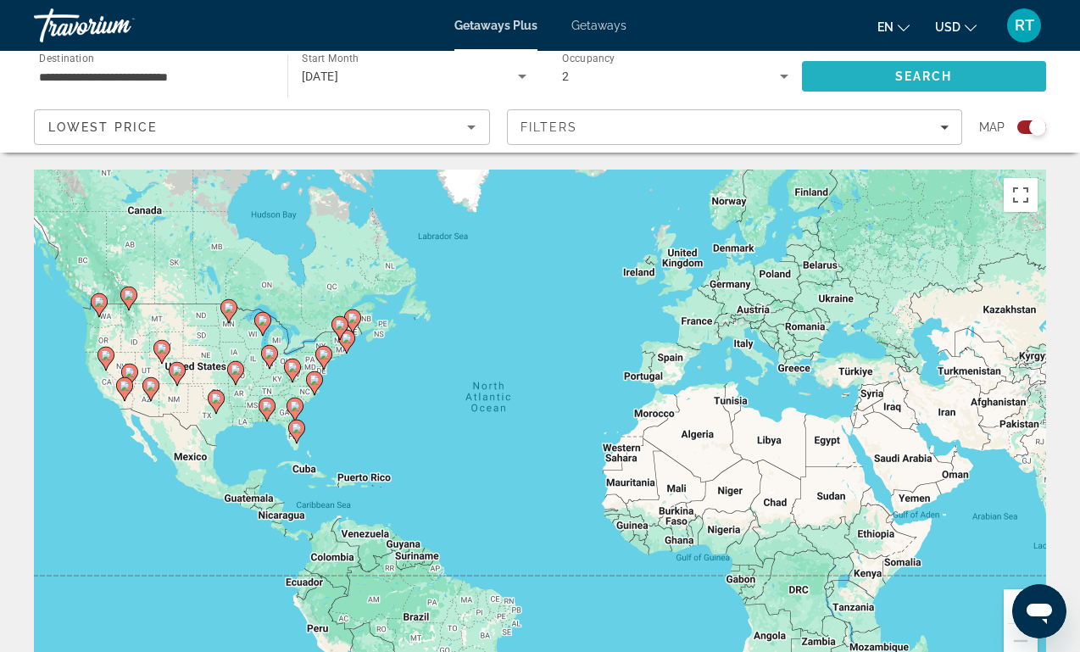
click at [892, 81] on span "Search" at bounding box center [924, 76] width 245 height 41
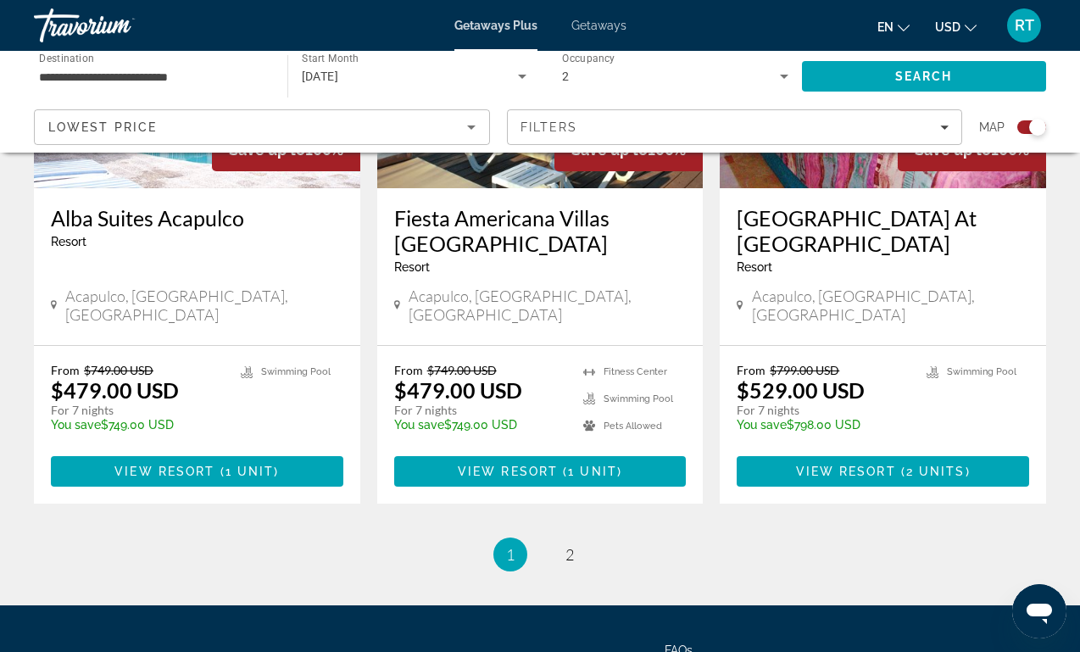
scroll to position [2764, 0]
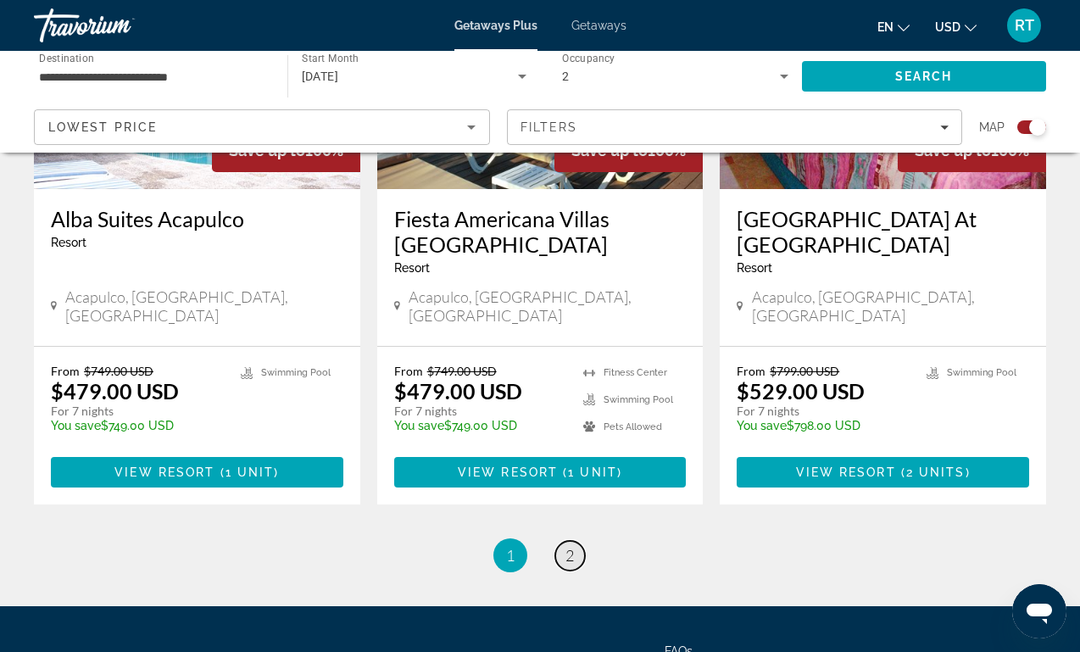
click at [581, 541] on link "page 2" at bounding box center [570, 556] width 30 height 30
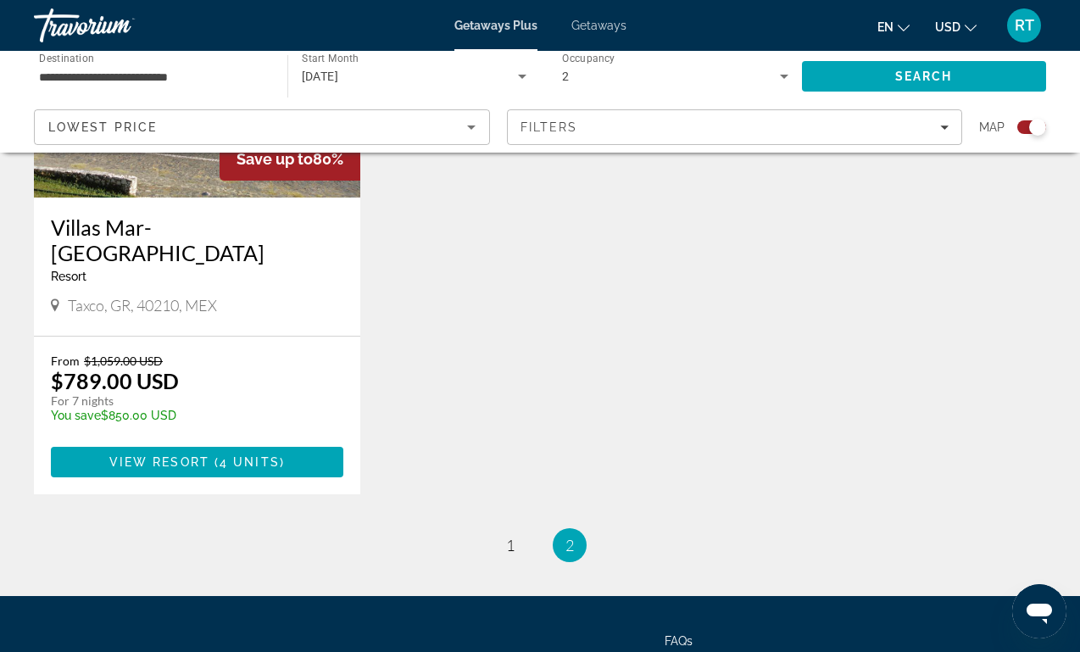
scroll to position [2702, 0]
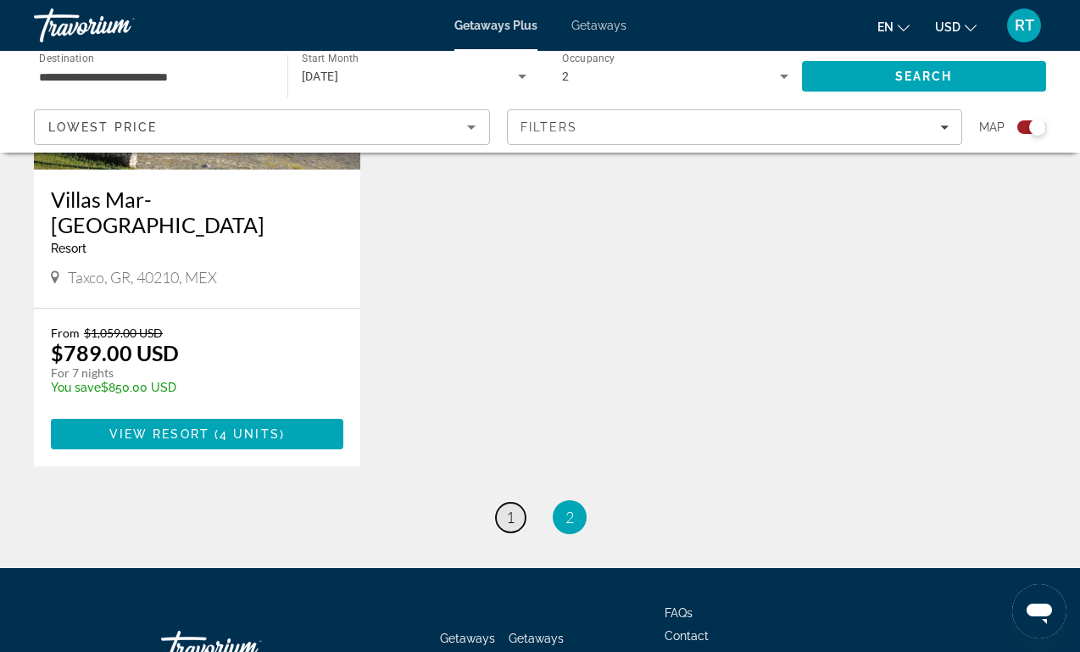
click at [518, 503] on link "page 1" at bounding box center [511, 518] width 30 height 30
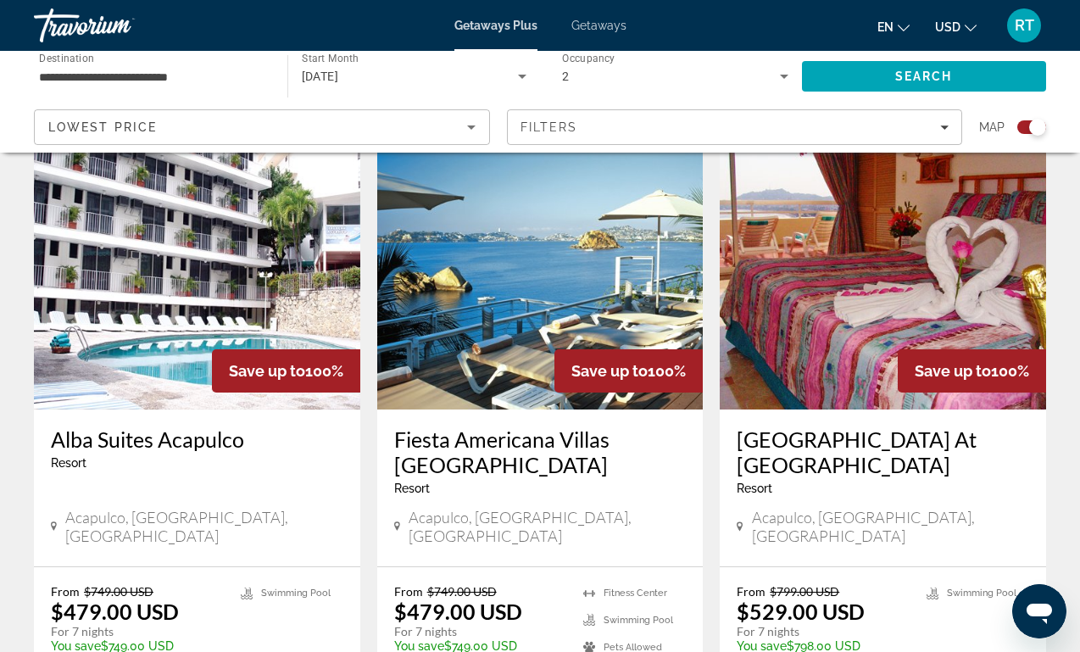
scroll to position [2538, 0]
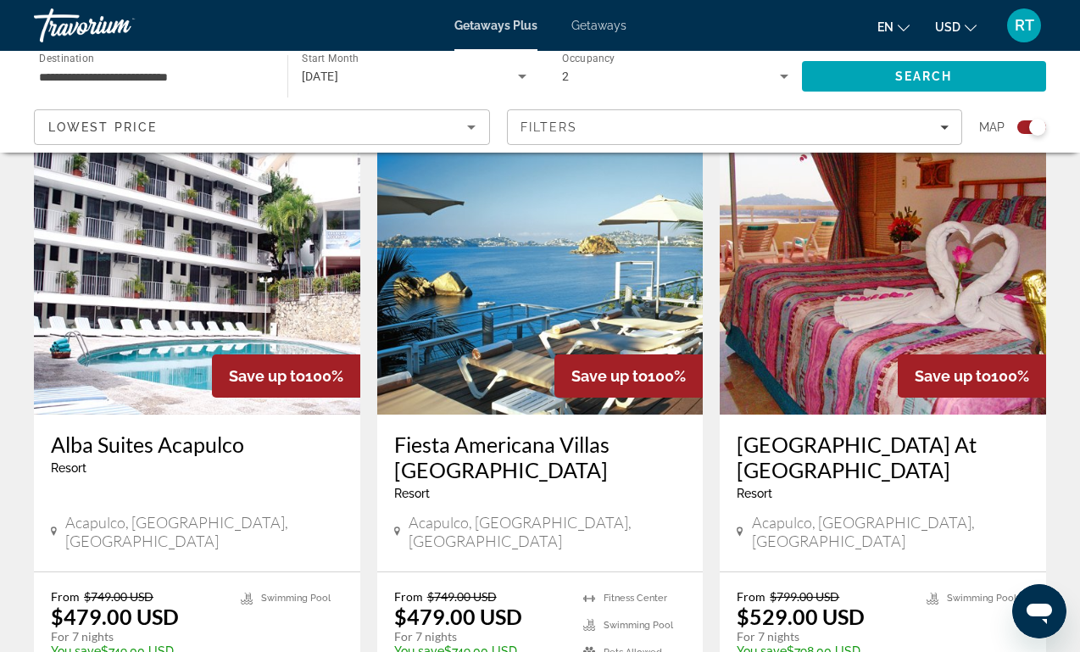
click at [224, 74] on input "**********" at bounding box center [152, 77] width 226 height 20
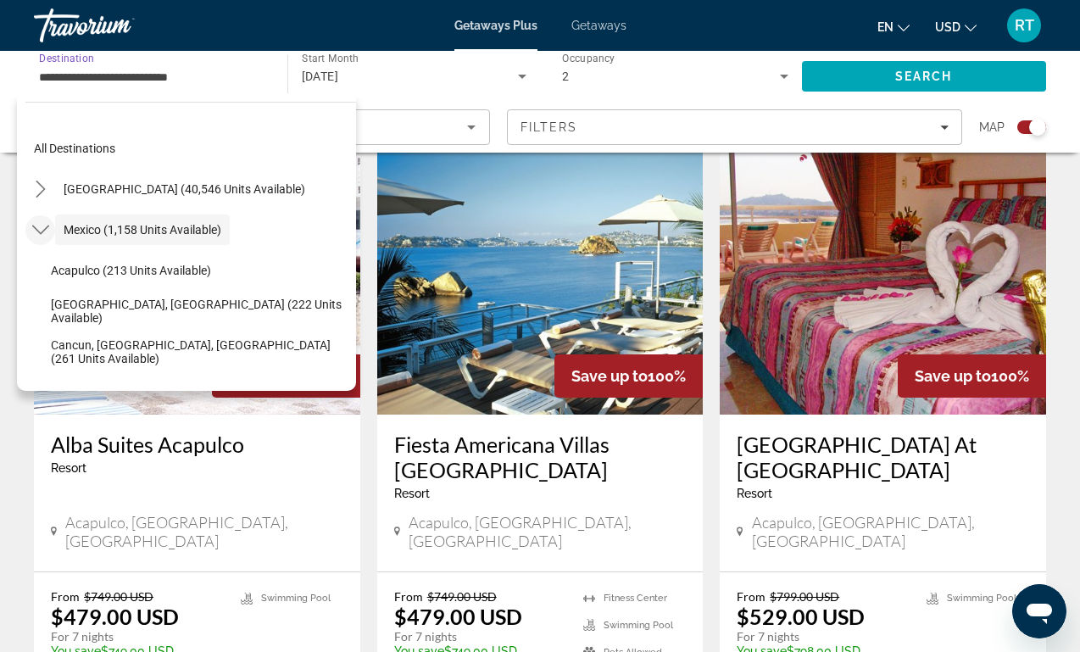
click at [47, 234] on icon "Toggle Mexico (1,158 units available) submenu" at bounding box center [40, 229] width 17 height 17
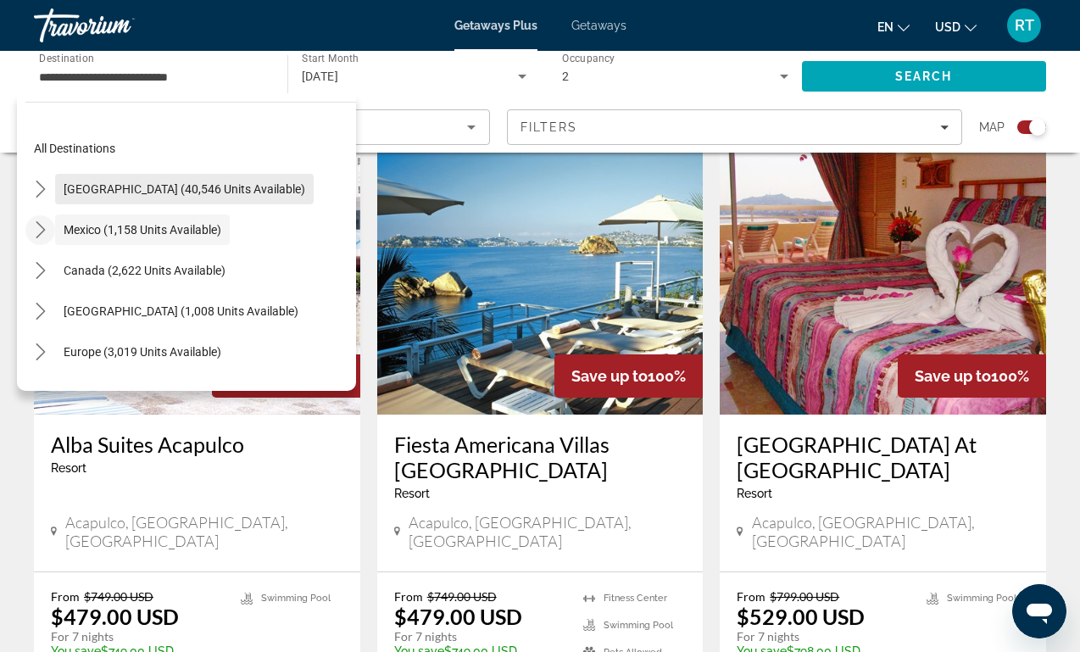
click at [199, 188] on span "[GEOGRAPHIC_DATA] (40,546 units available)" at bounding box center [185, 189] width 242 height 14
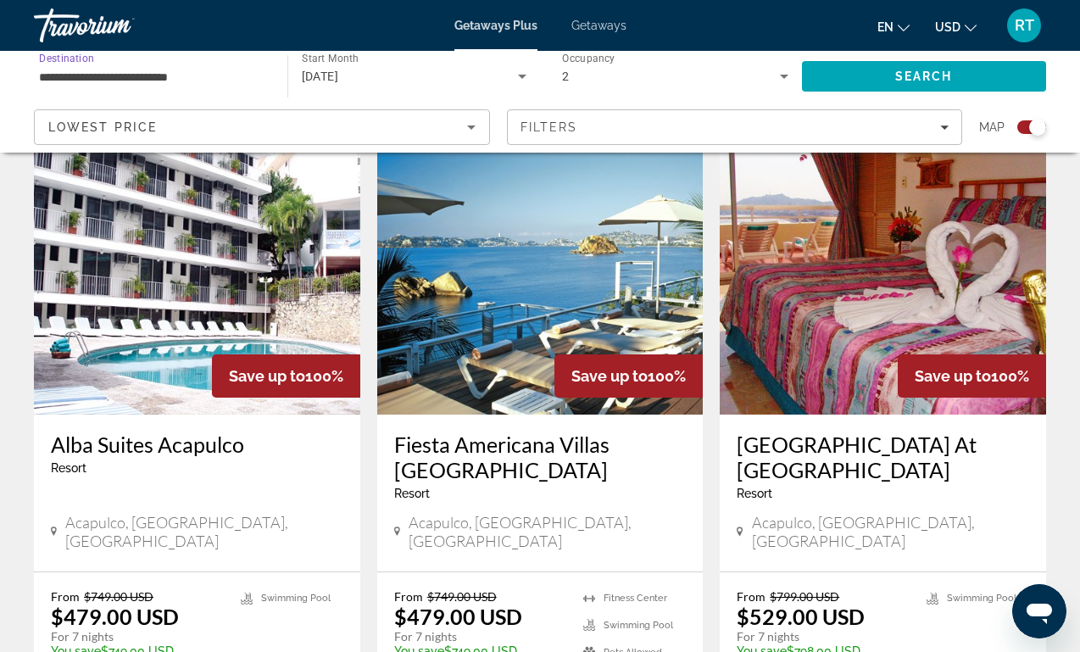
type input "**********"
click at [942, 69] on span "Search" at bounding box center [924, 76] width 245 height 41
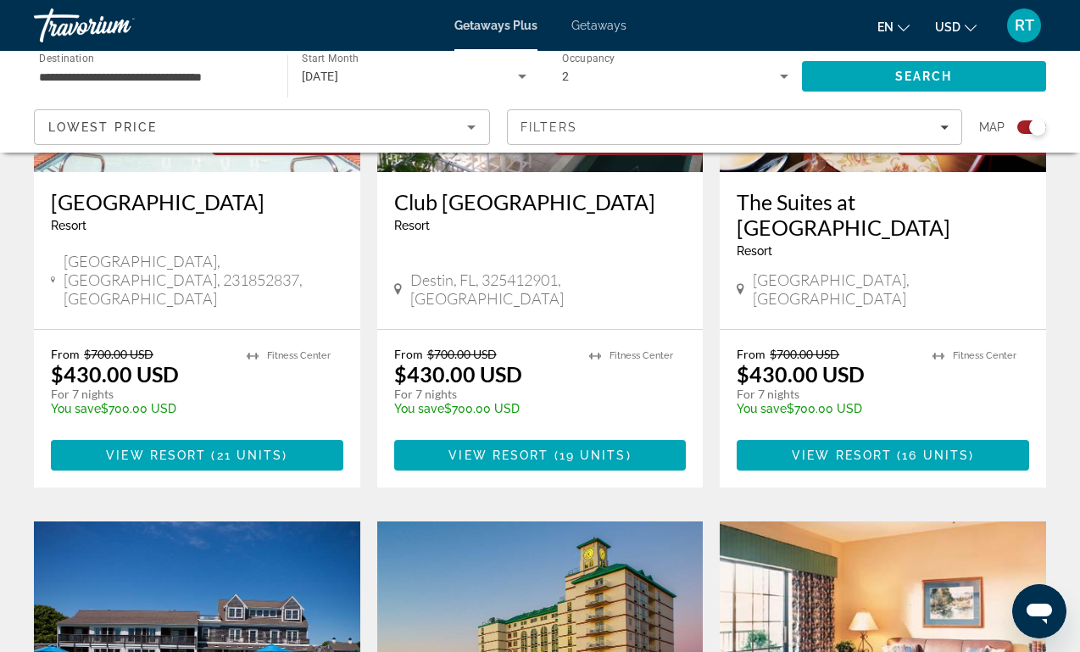
scroll to position [1487, 0]
